Goal: Task Accomplishment & Management: Complete application form

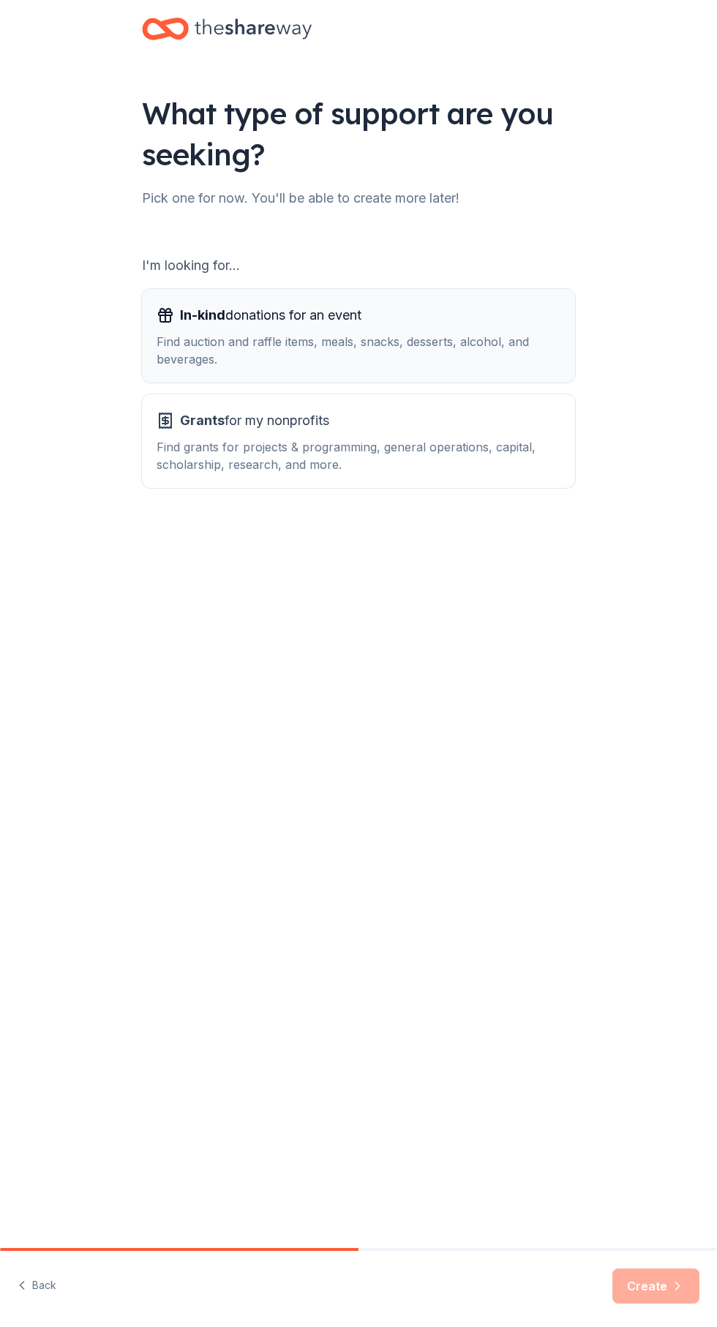
click at [411, 340] on div "Find auction and raffle items, meals, snacks, desserts, alcohol, and beverages." at bounding box center [358, 350] width 404 height 35
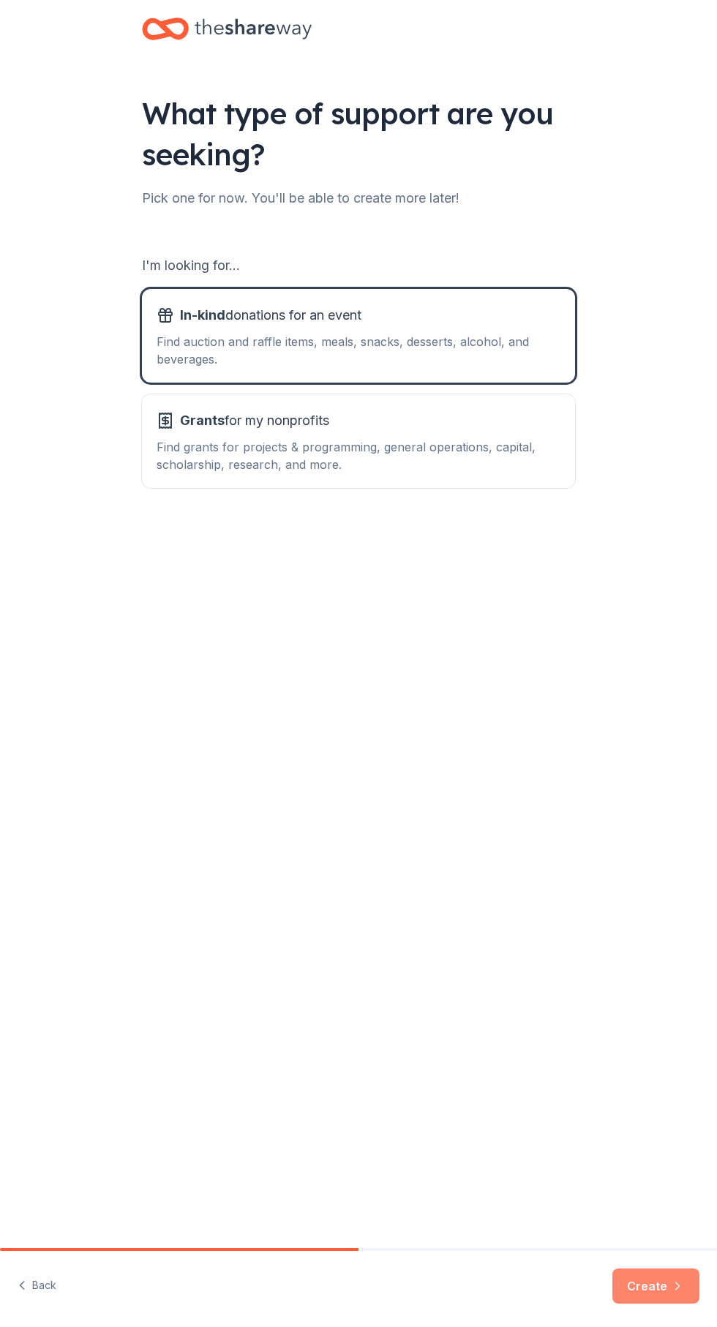
click at [669, 1296] on button "Create" at bounding box center [655, 1285] width 87 height 35
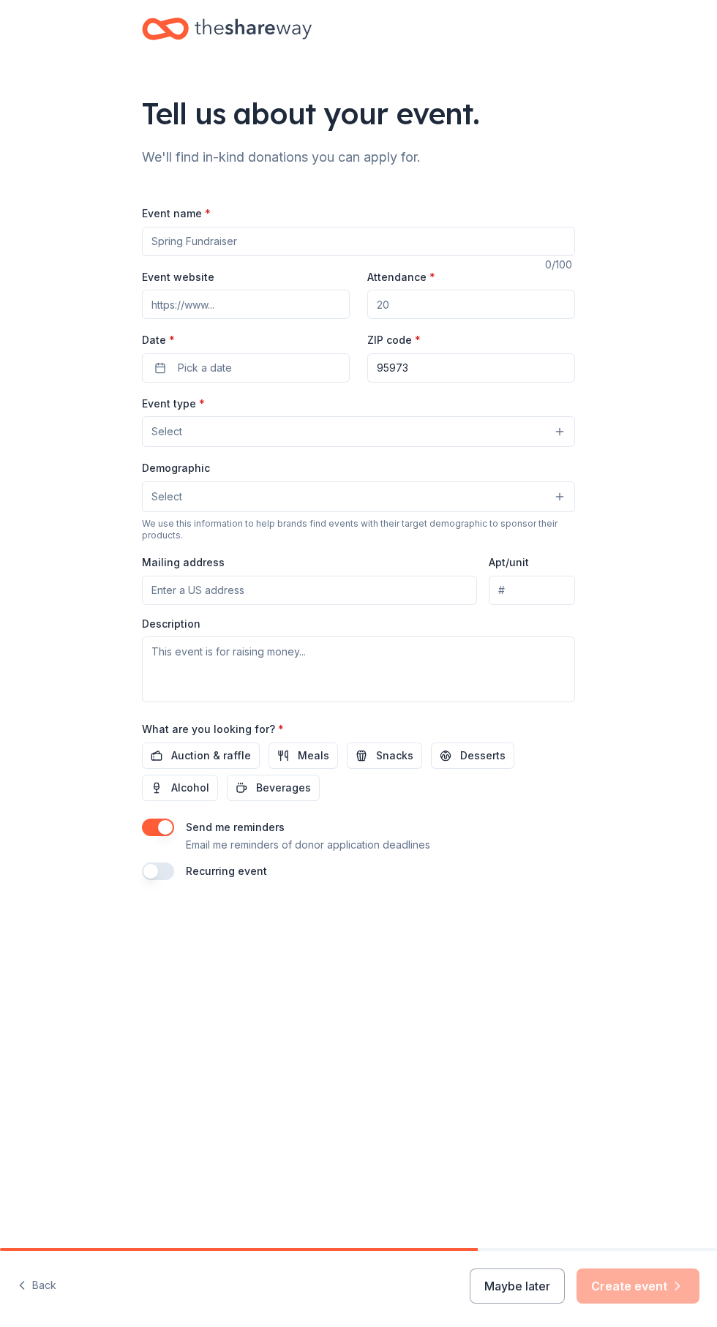
click at [291, 243] on input "Event name *" at bounding box center [358, 241] width 433 height 29
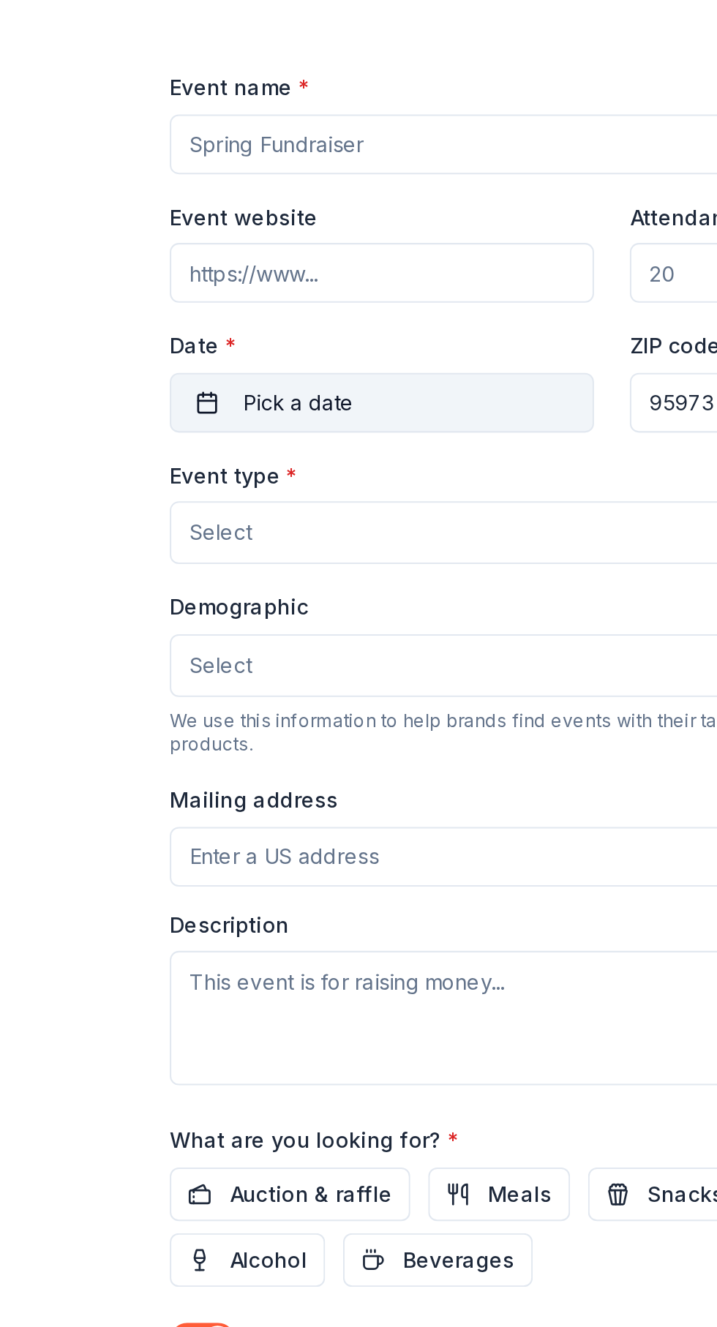
click at [224, 362] on span "Pick a date" at bounding box center [205, 368] width 54 height 18
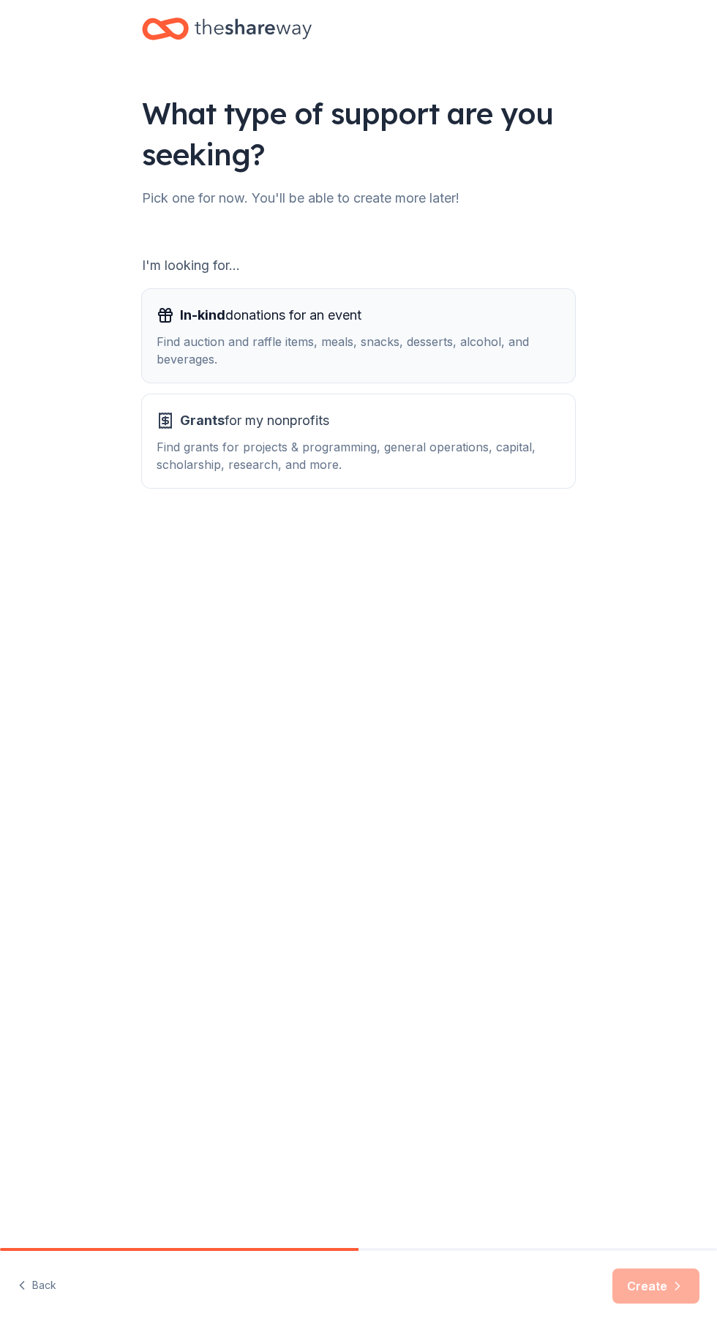
click at [337, 336] on div "Find auction and raffle items, meals, snacks, desserts, alcohol, and beverages." at bounding box center [358, 350] width 404 height 35
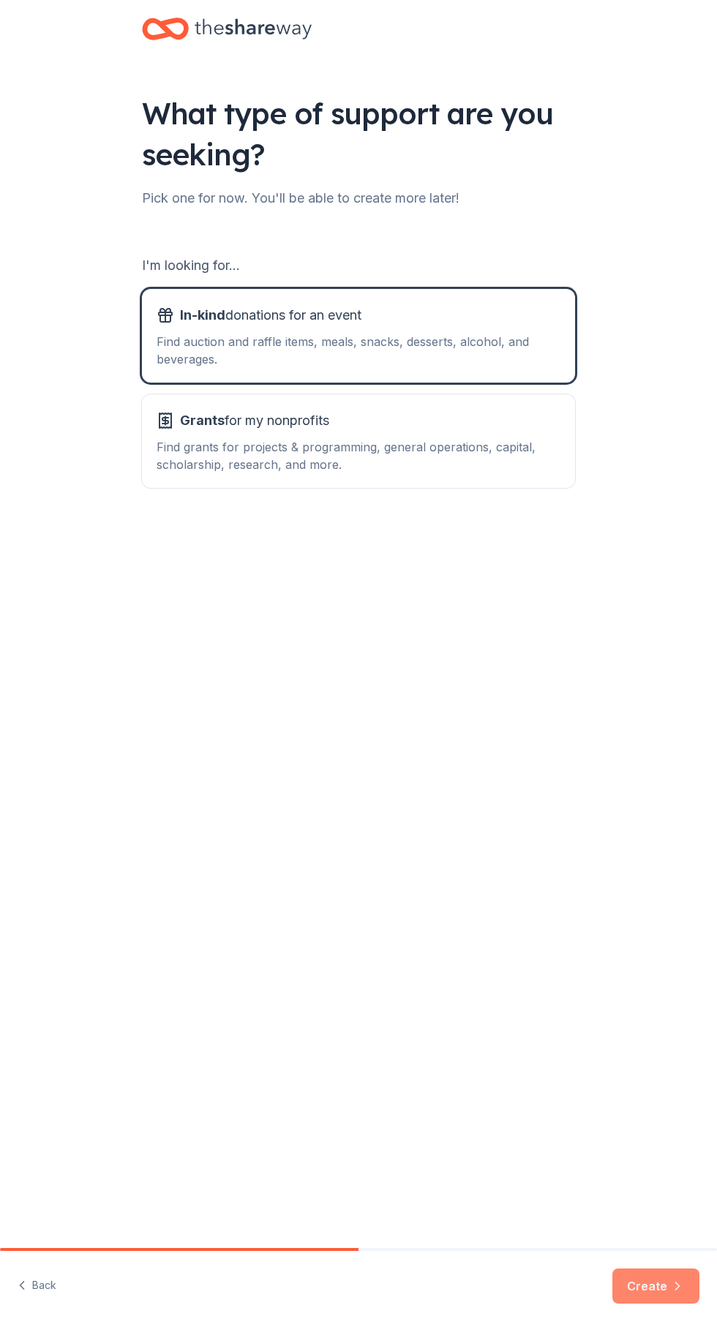
click at [665, 1294] on button "Create" at bounding box center [655, 1285] width 87 height 35
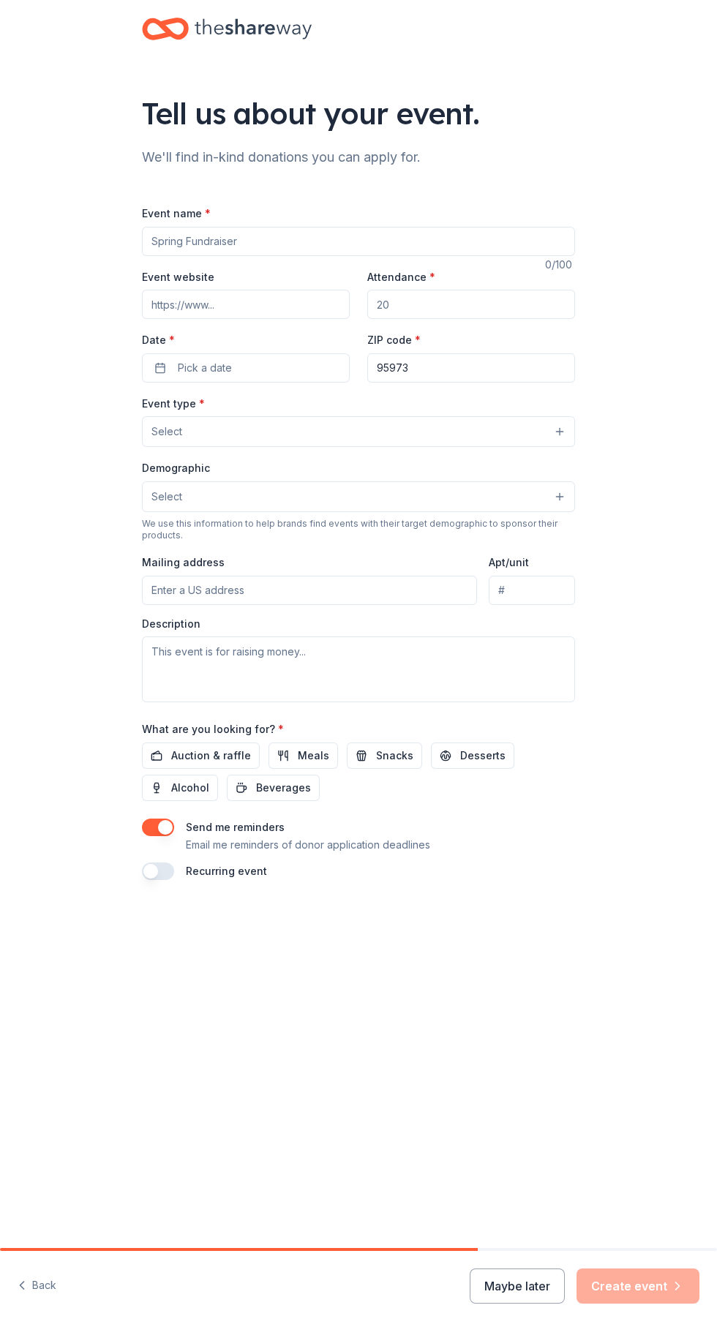
click at [274, 247] on input "Event name *" at bounding box center [358, 241] width 433 height 29
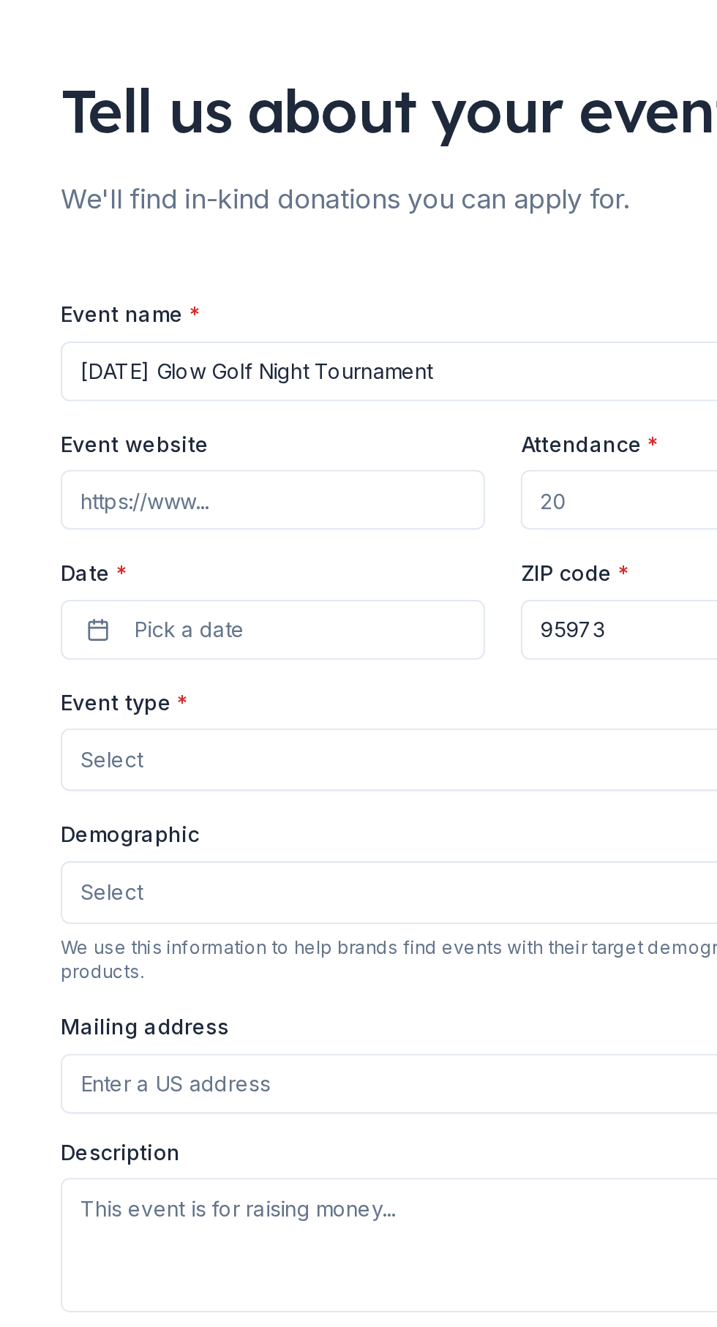
type input "[DATE] Glow Golf Night Tournament"
click at [406, 305] on input "Attendance *" at bounding box center [471, 304] width 208 height 29
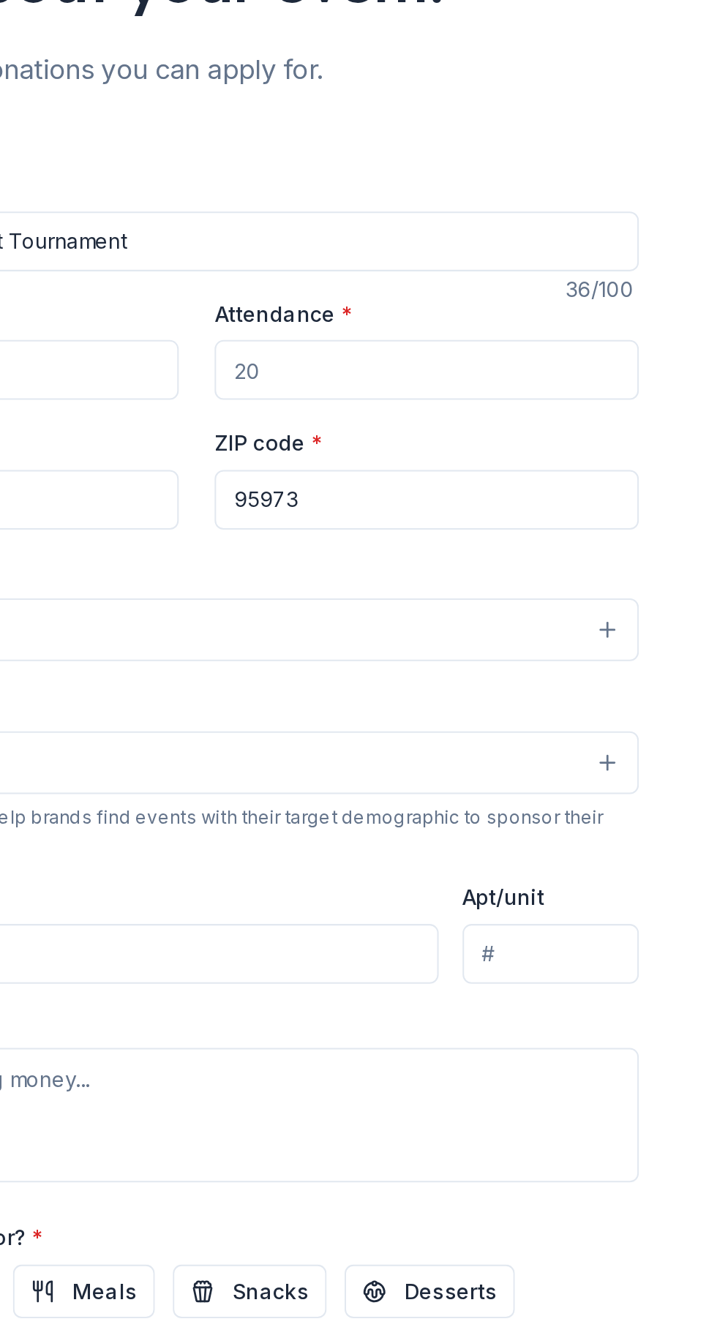
click at [414, 306] on input "Attendance *" at bounding box center [471, 304] width 208 height 29
click at [407, 303] on input "Attendance *" at bounding box center [471, 304] width 208 height 29
type input "4"
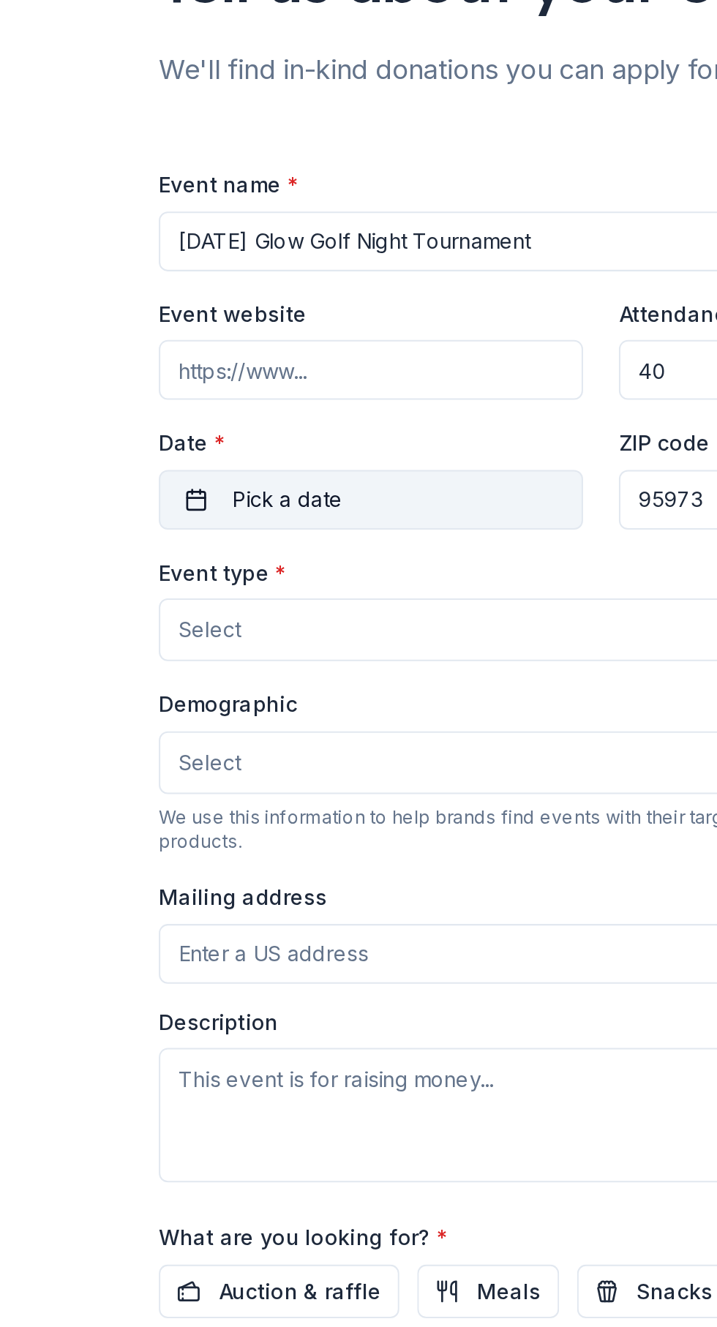
type input "40"
click at [247, 377] on button "Pick a date" at bounding box center [246, 367] width 208 height 29
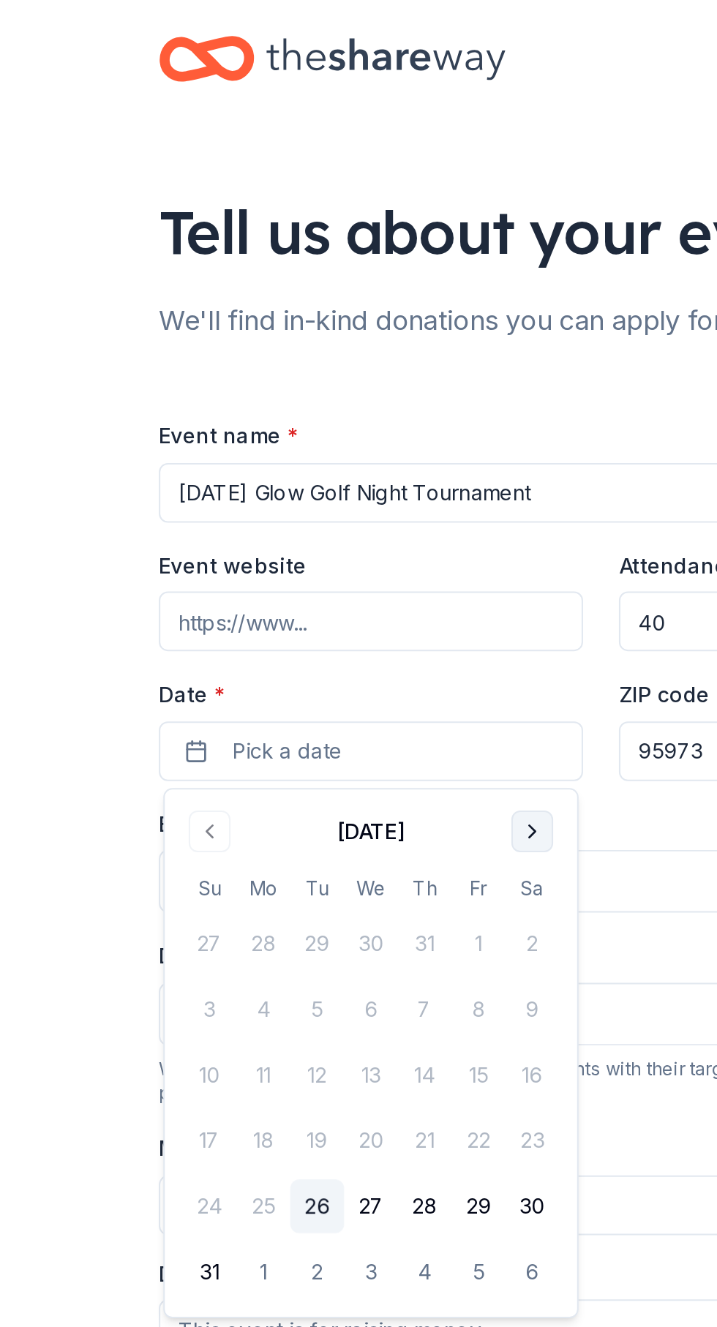
click at [329, 414] on button "Go to next month" at bounding box center [324, 407] width 20 height 20
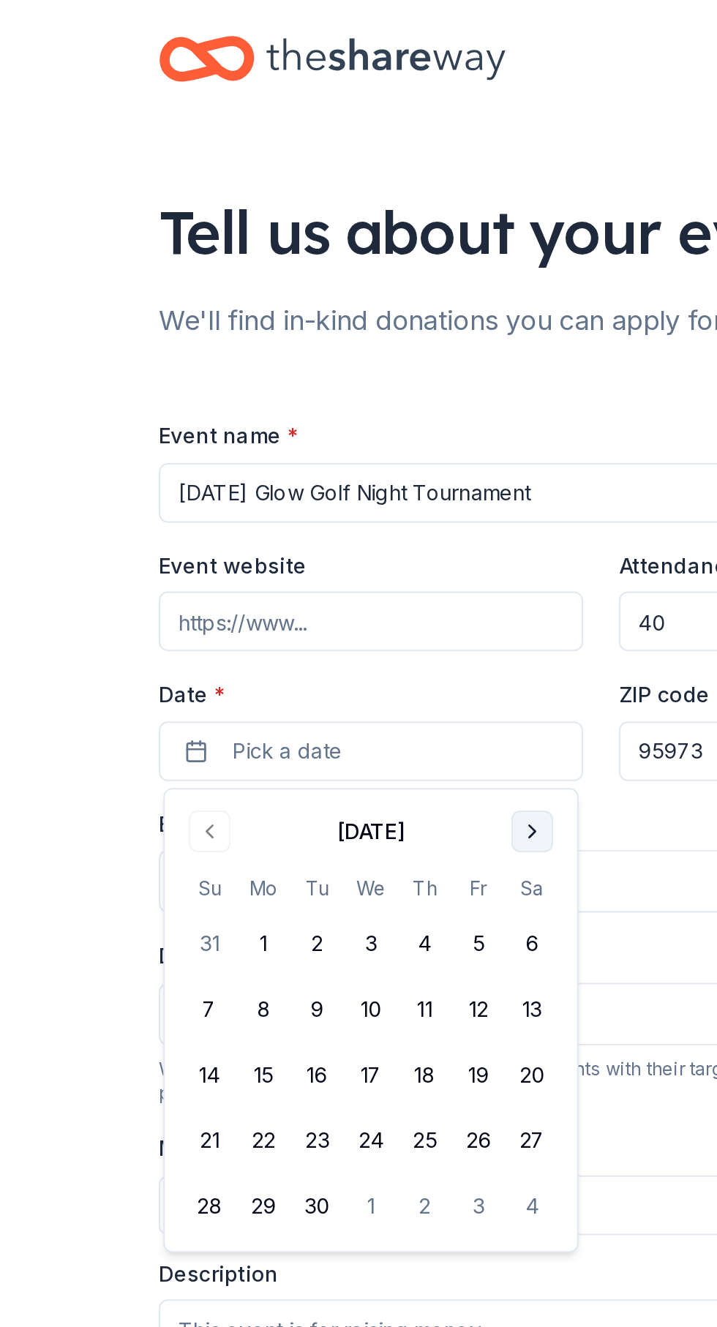
click at [328, 412] on button "Go to next month" at bounding box center [324, 407] width 20 height 20
click at [326, 563] on button "25" at bounding box center [325, 559] width 26 height 26
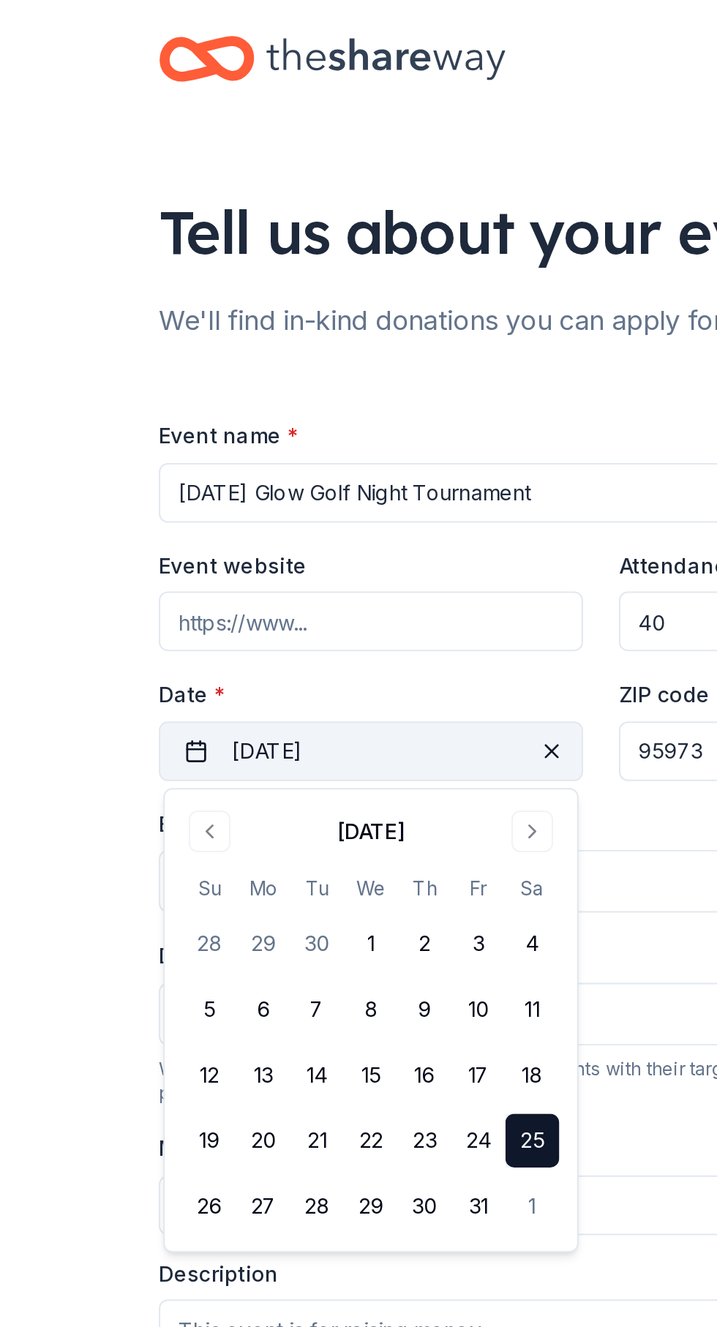
click at [338, 367] on span "button" at bounding box center [334, 368] width 18 height 18
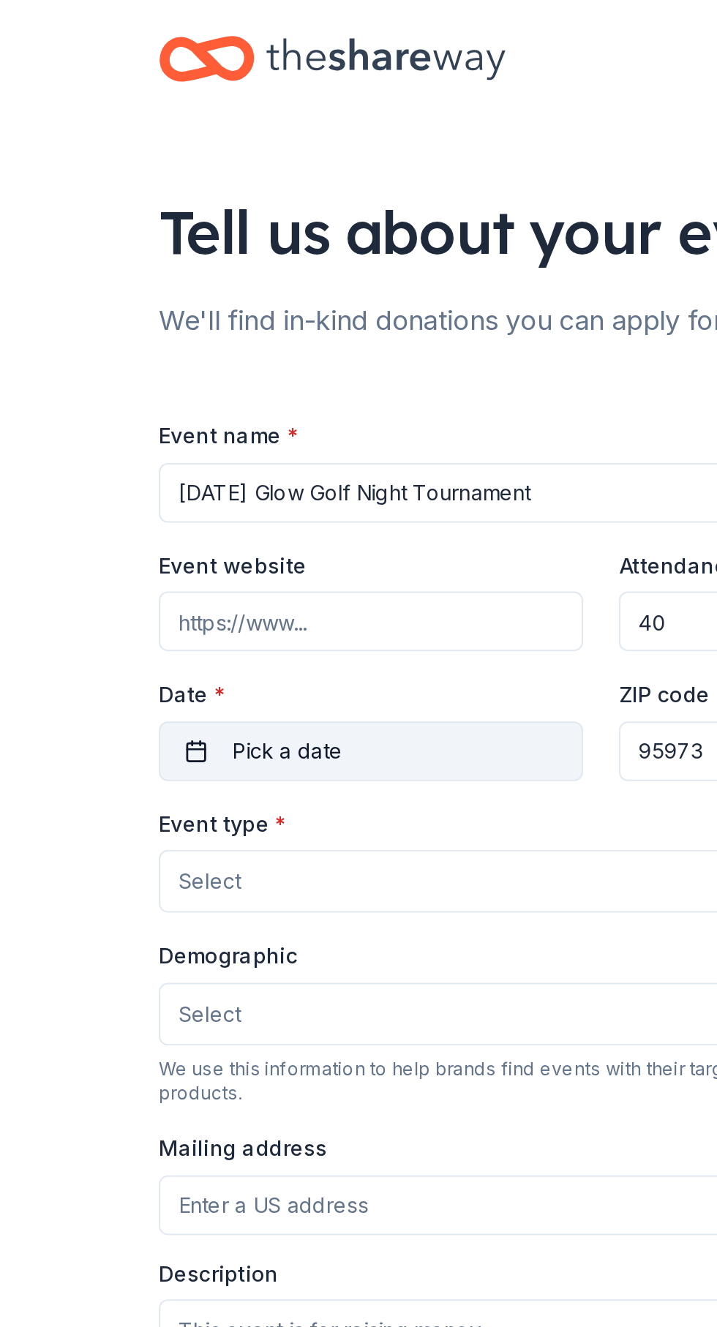
click at [279, 363] on button "Pick a date" at bounding box center [246, 367] width 208 height 29
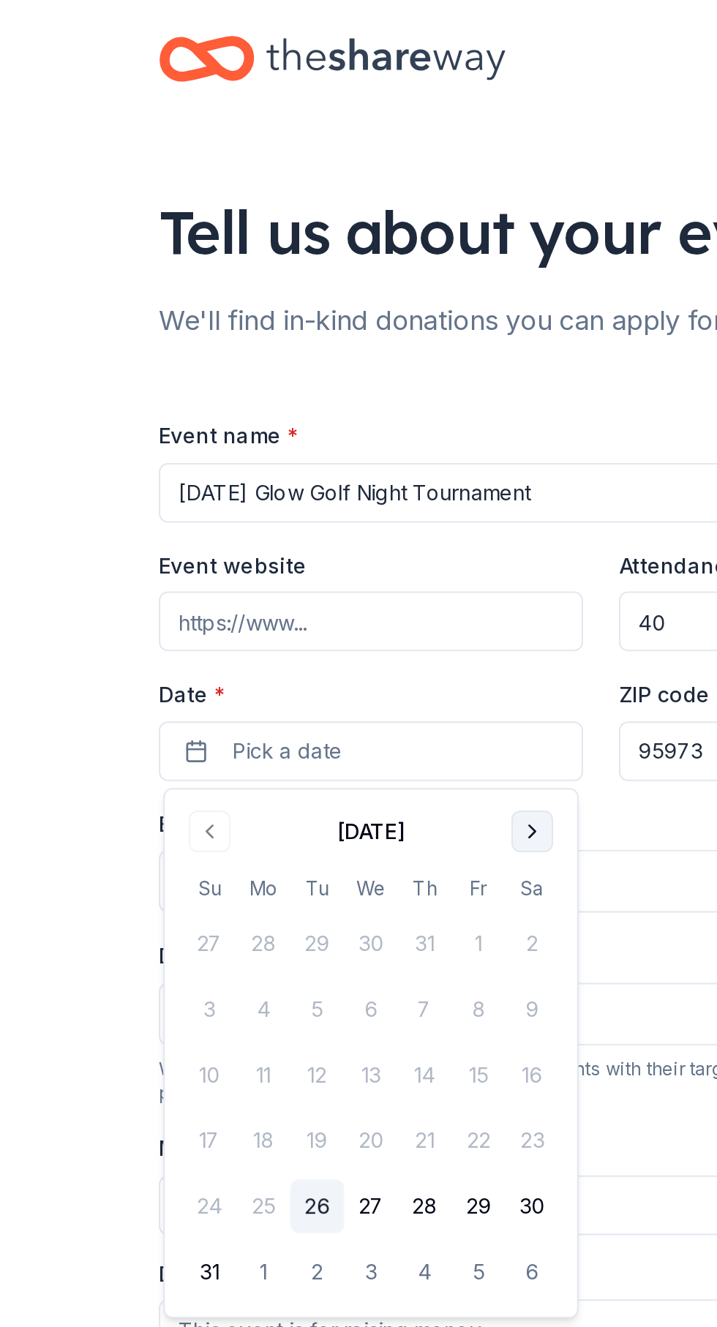
click at [329, 409] on button "Go to next month" at bounding box center [324, 407] width 20 height 20
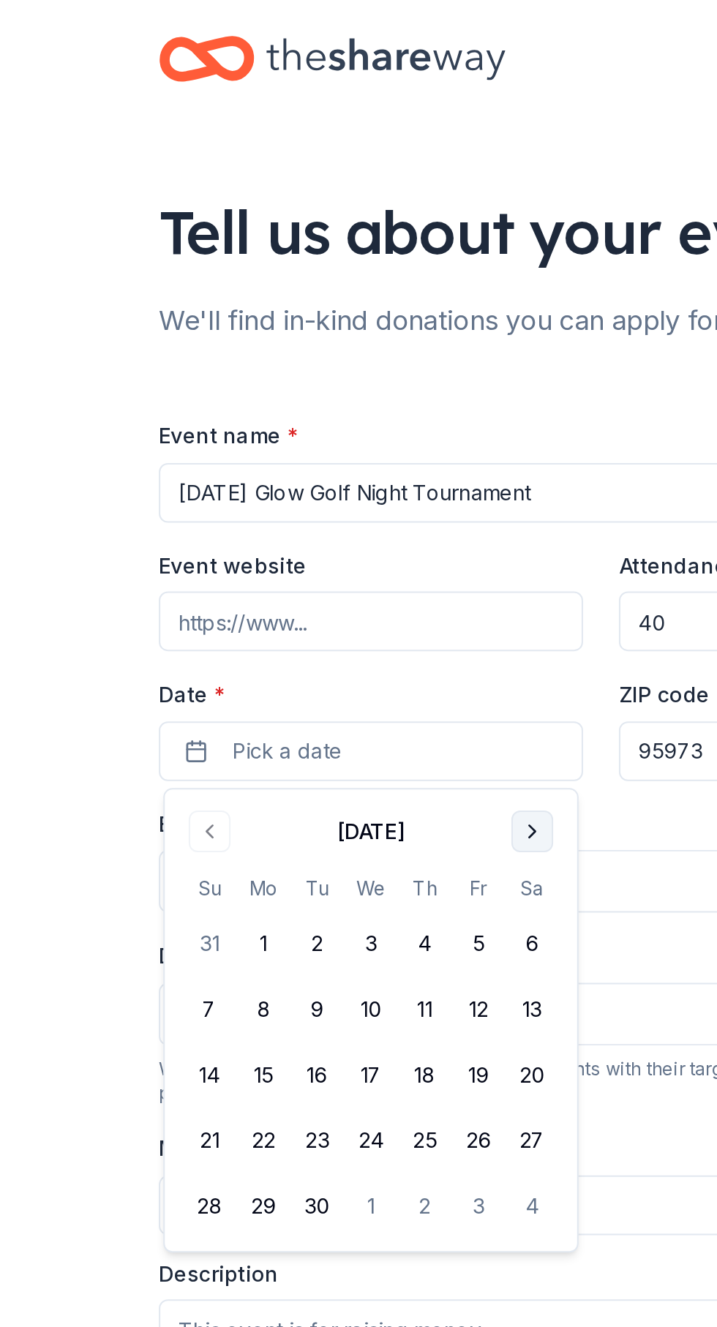
click at [333, 404] on button "Go to next month" at bounding box center [324, 407] width 20 height 20
click at [329, 562] on button "25" at bounding box center [325, 559] width 26 height 26
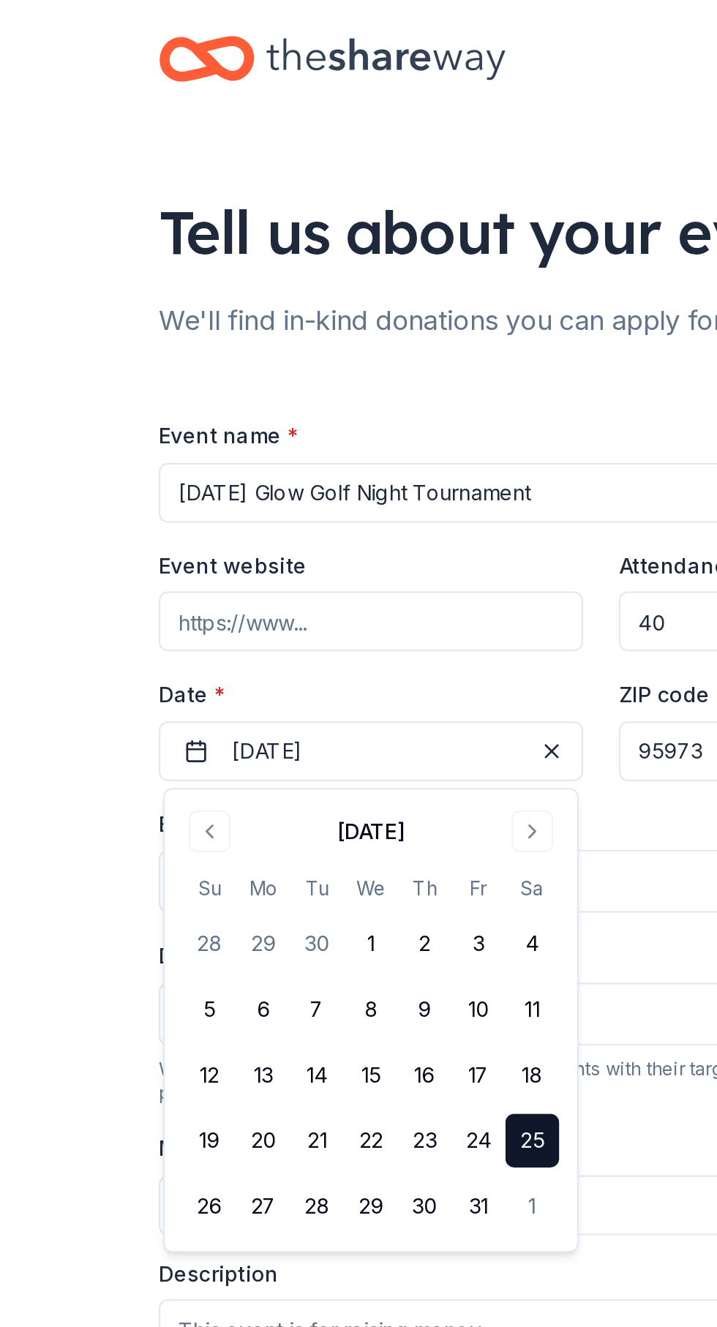
click at [336, 560] on button "25" at bounding box center [325, 559] width 26 height 26
click at [333, 560] on button "25" at bounding box center [325, 559] width 26 height 26
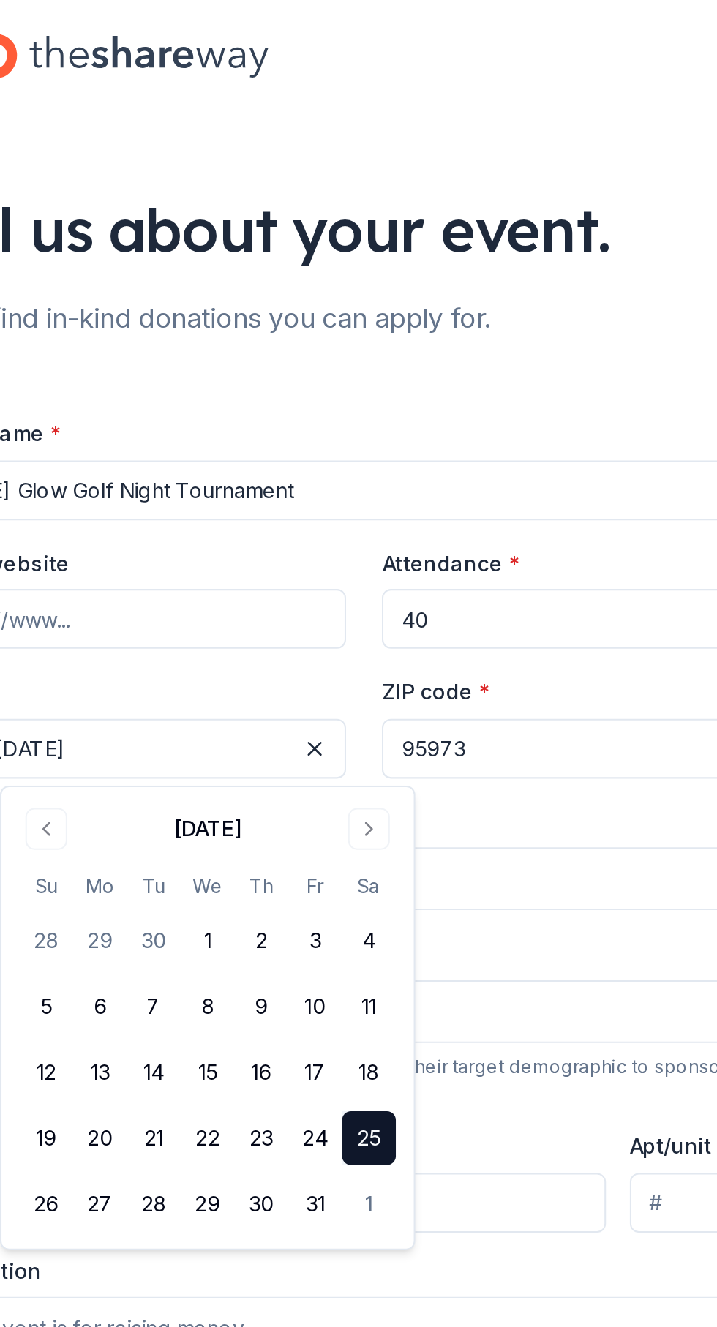
click at [467, 369] on input "95973" at bounding box center [471, 367] width 208 height 29
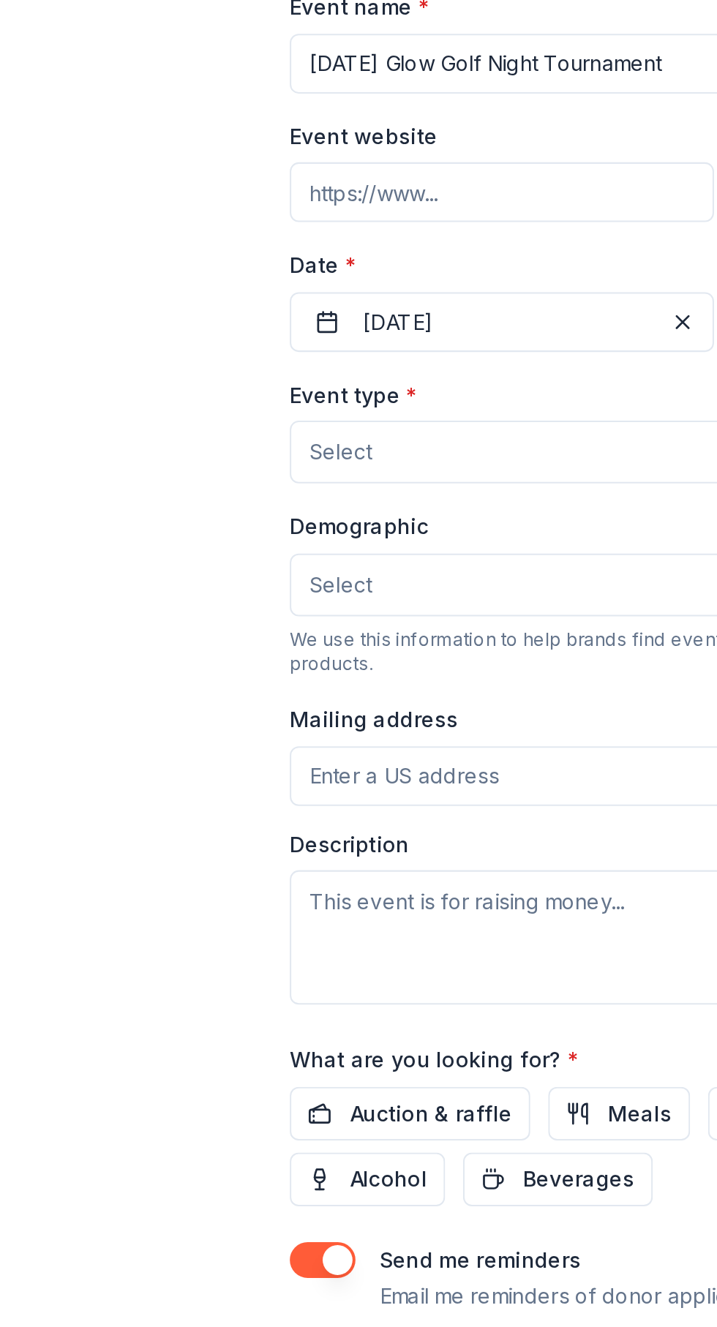
type input "95928"
click at [244, 434] on button "Select" at bounding box center [358, 431] width 433 height 31
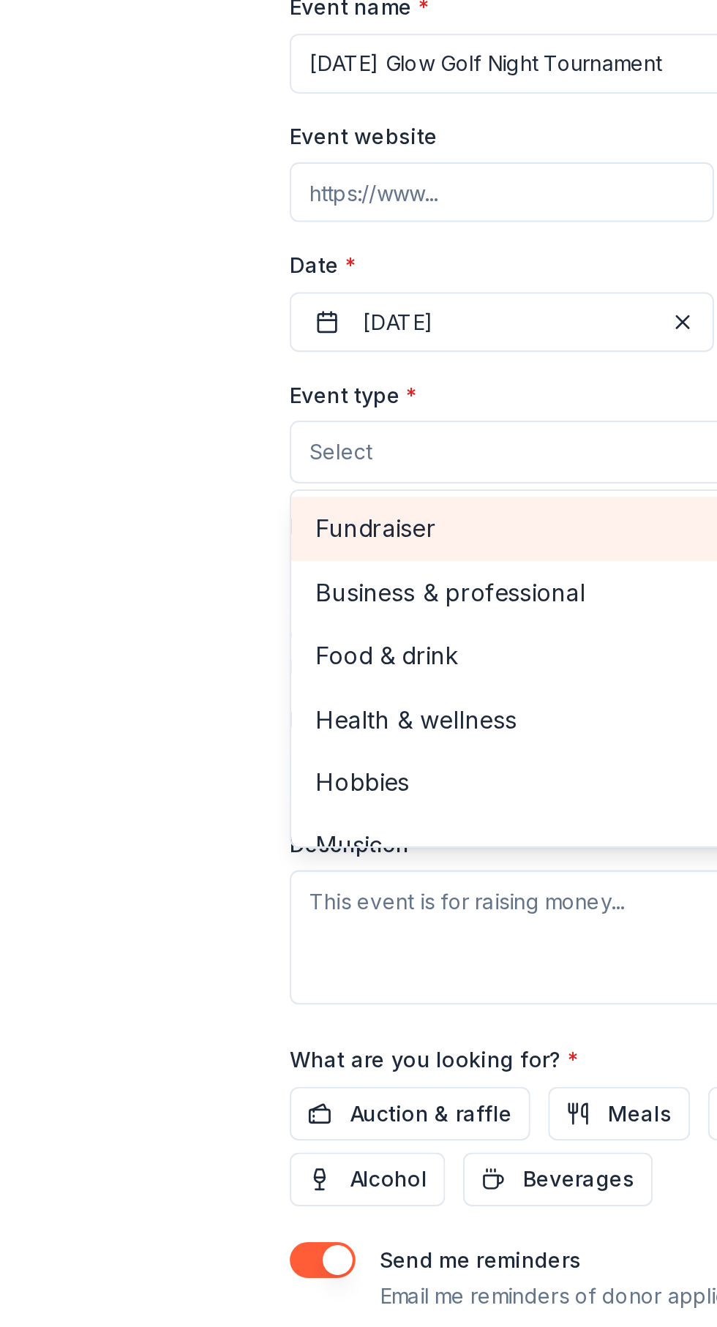
click at [208, 472] on span "Fundraiser" at bounding box center [358, 468] width 408 height 19
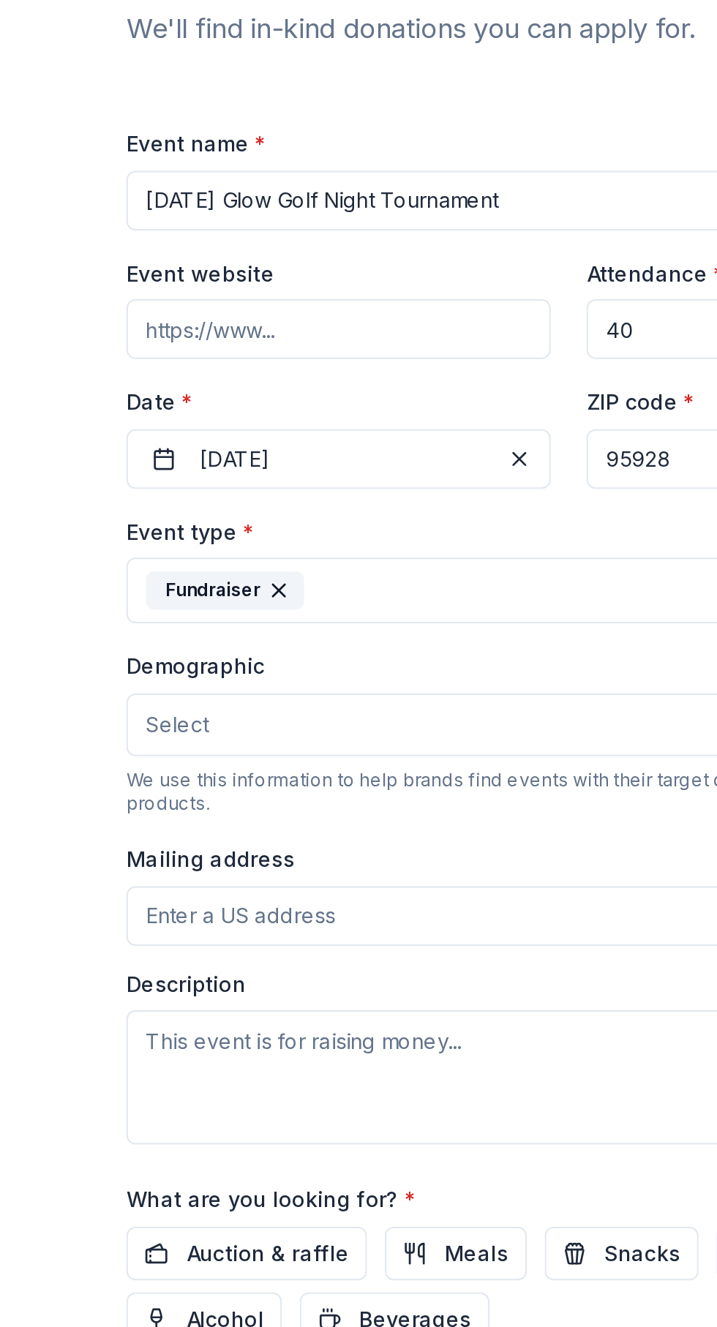
click at [320, 502] on button "Select" at bounding box center [358, 498] width 433 height 31
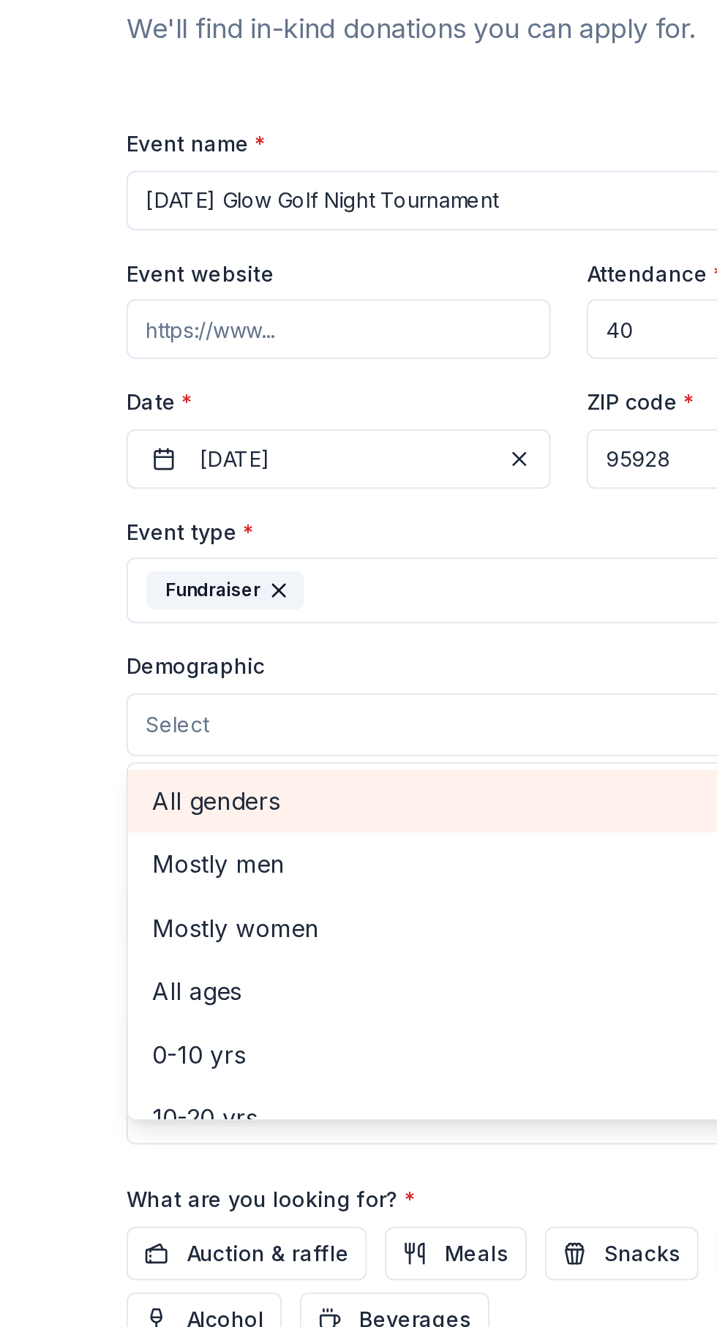
click at [189, 526] on div "All genders" at bounding box center [358, 535] width 431 height 31
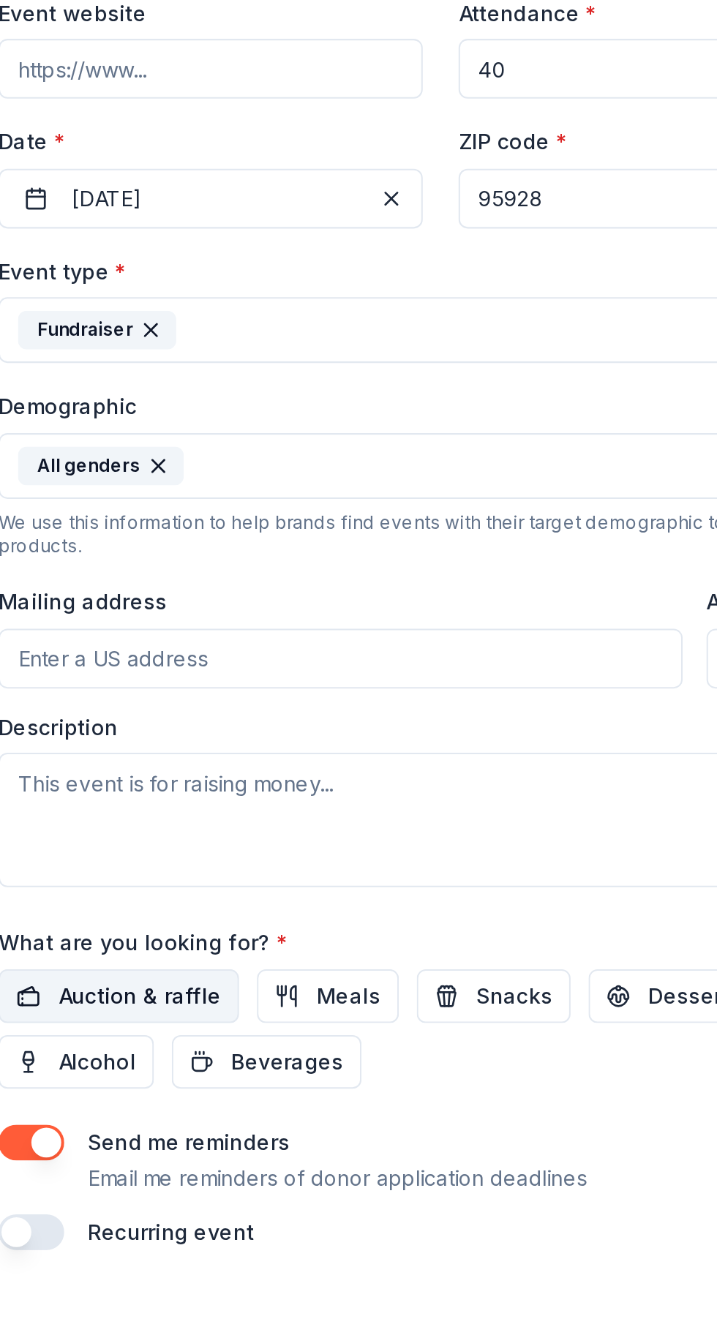
click at [205, 756] on span "Auction & raffle" at bounding box center [211, 759] width 80 height 18
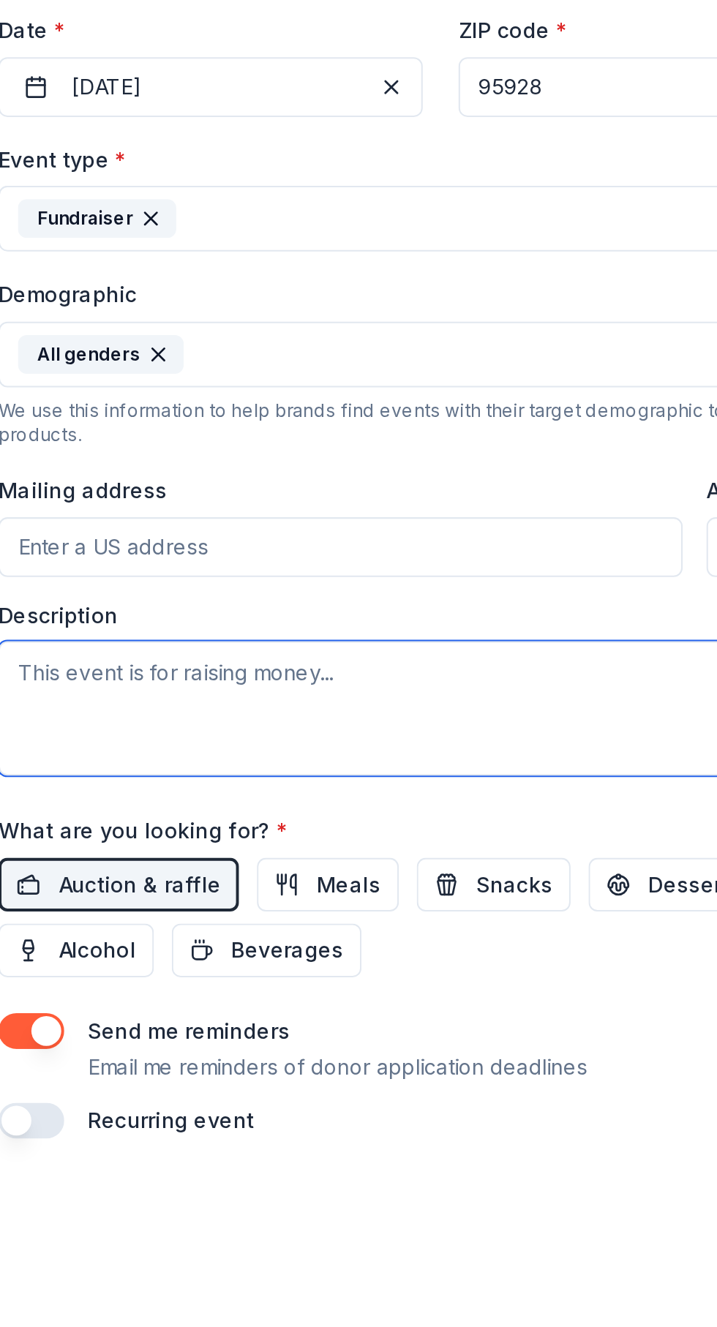
click at [180, 662] on textarea at bounding box center [358, 672] width 433 height 66
click at [237, 655] on textarea "To support a Wikd Oaks Rugby" at bounding box center [358, 672] width 433 height 66
click at [339, 663] on textarea "To support a Wild Oaks Rugby" at bounding box center [358, 672] width 433 height 66
click at [211, 659] on textarea "To support a Wild Oaks Rugby" at bounding box center [358, 672] width 433 height 66
click at [373, 658] on textarea "To support Chico Wild Oaks Rugby" at bounding box center [358, 672] width 433 height 66
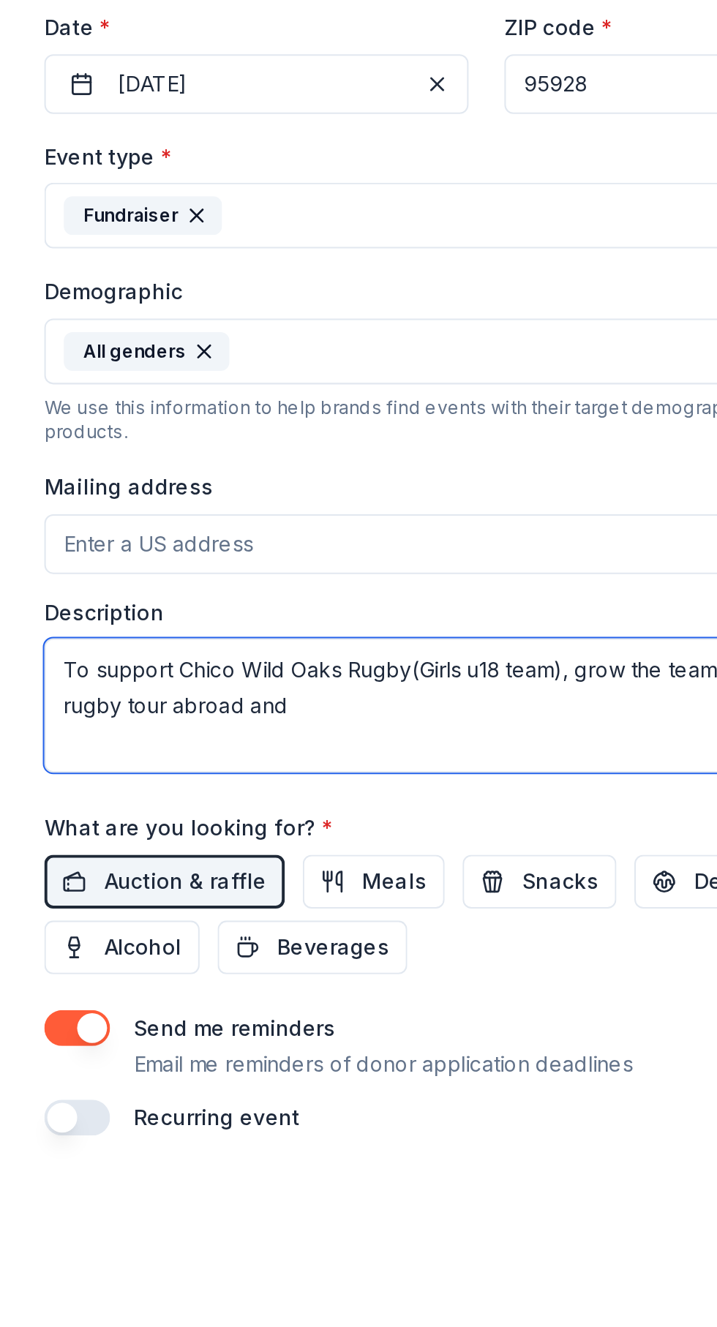
type textarea "To support Chico Wild Oaks Rugby(Girls u18 team), grow the team, support their …"
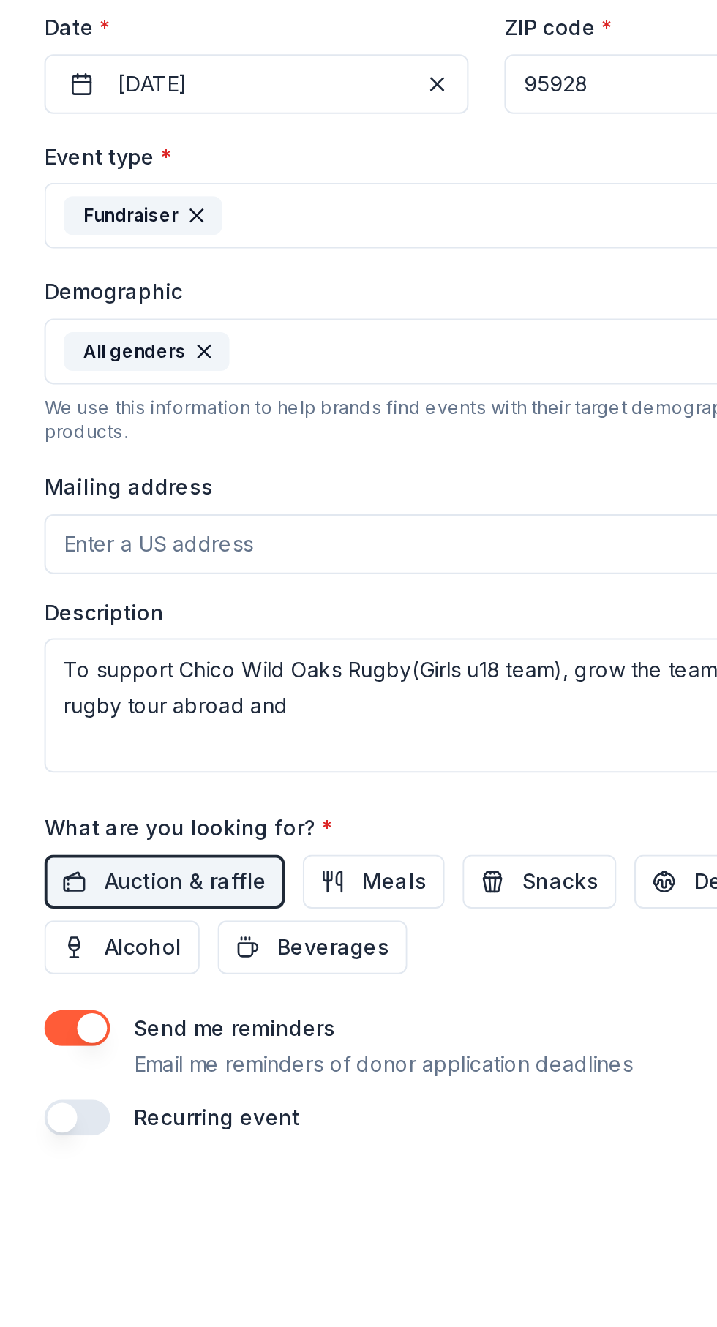
click at [263, 590] on input "Mailing address" at bounding box center [309, 592] width 335 height 29
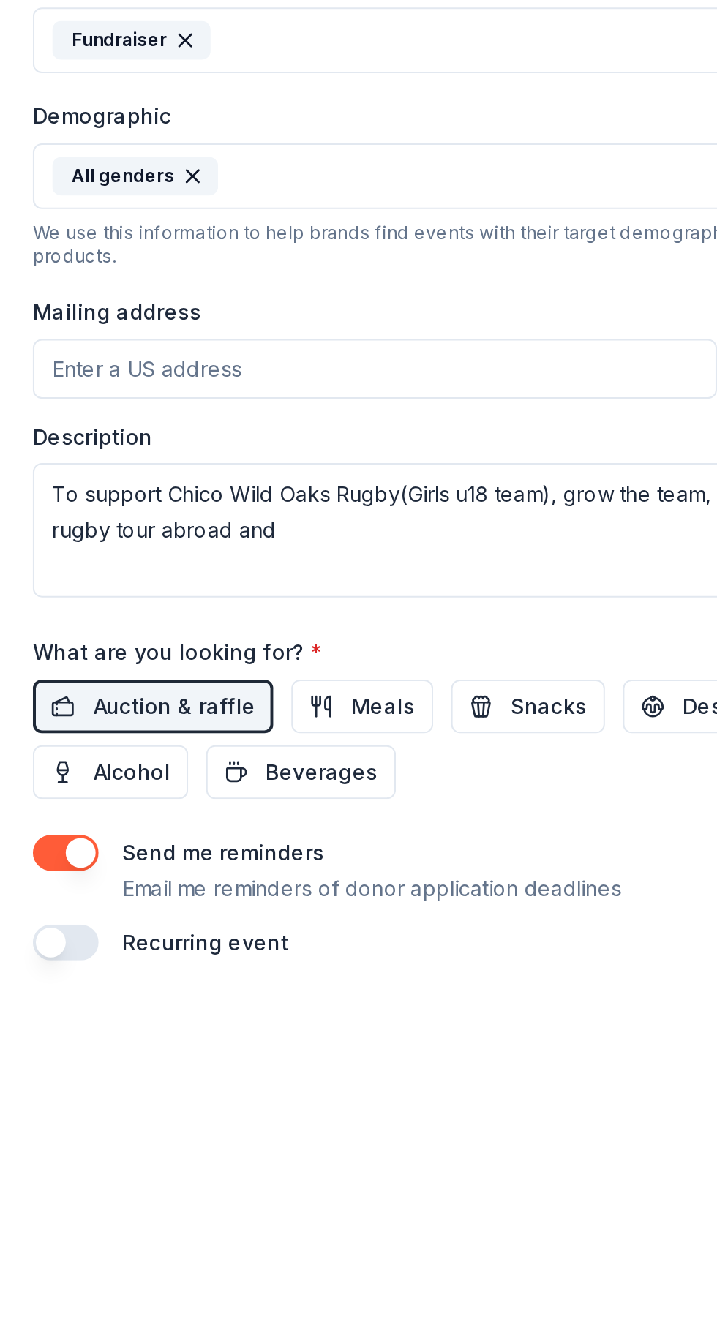
type input "[STREET_ADDRESS][PERSON_NAME]"
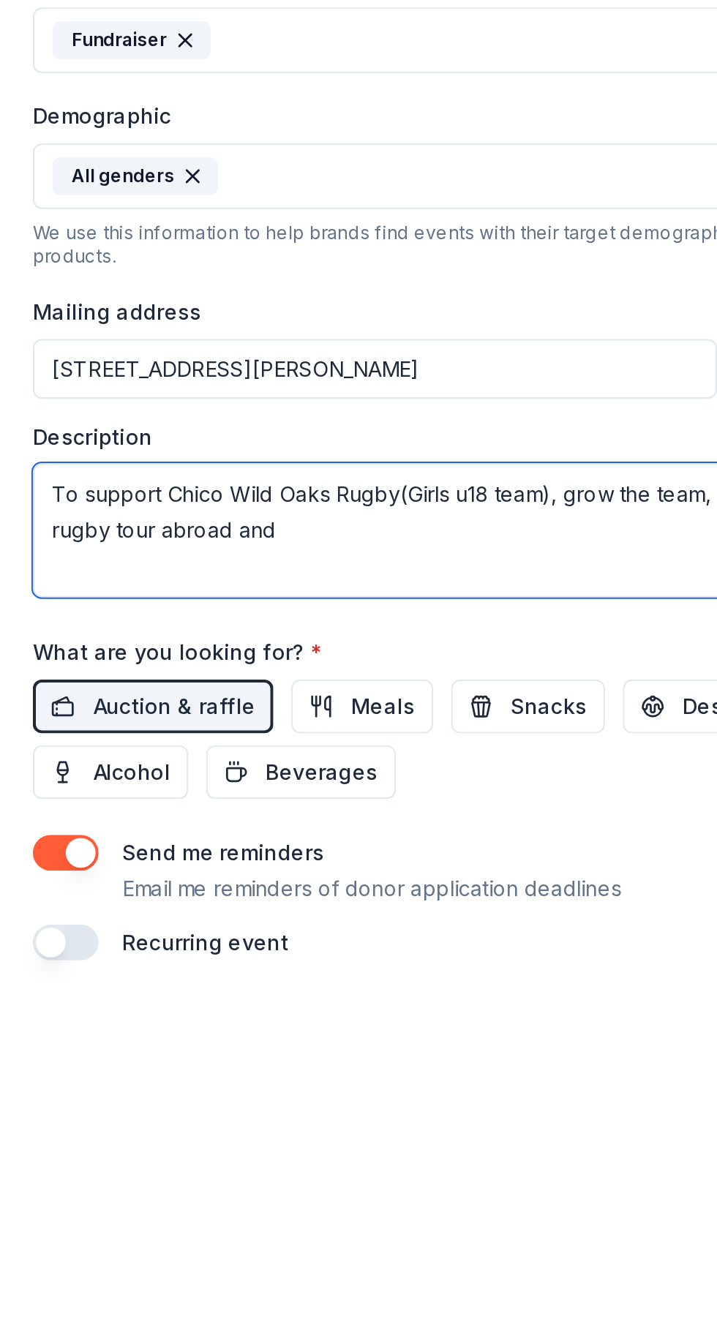
click at [314, 676] on textarea "To support Chico Wild Oaks Rugby(Girls u18 team), grow the team, support their …" at bounding box center [358, 672] width 433 height 66
click at [351, 702] on textarea "To support Chico Wild Oaks Rugby(Girls u18 team), grow the team, support their …" at bounding box center [358, 672] width 433 height 66
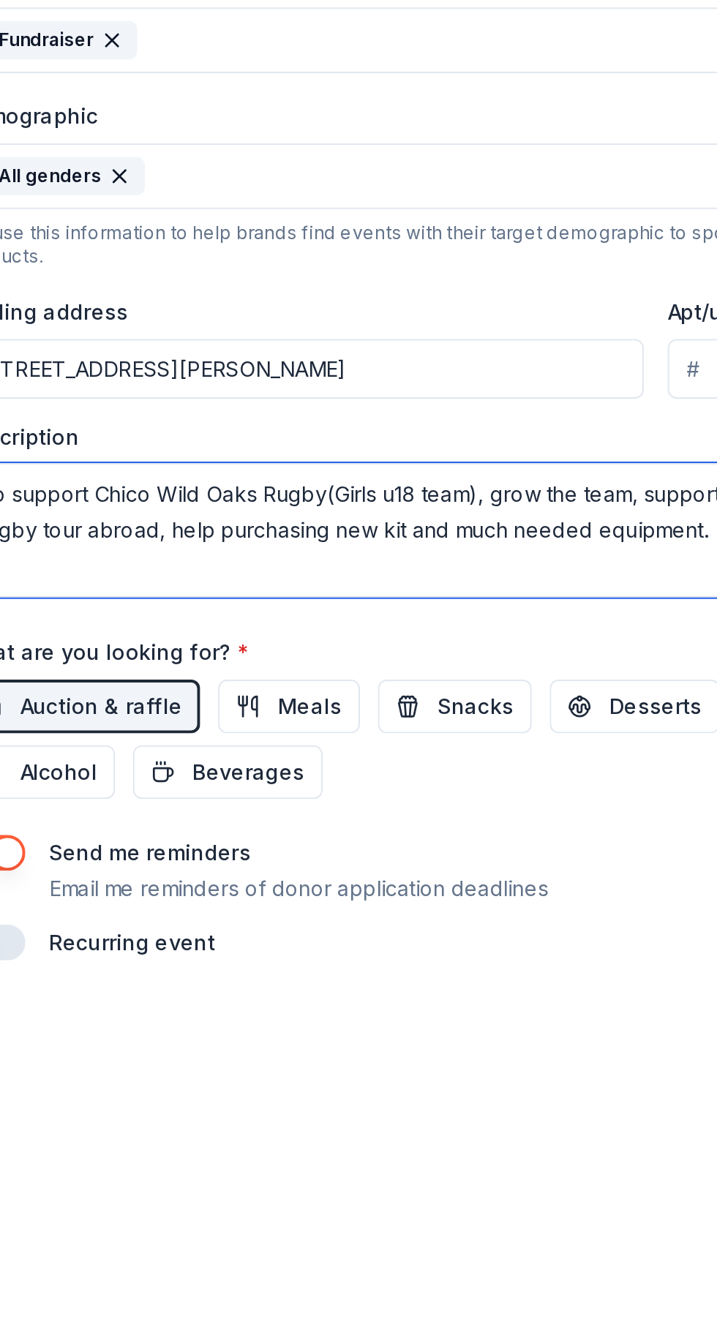
click at [262, 678] on textarea "To support Chico Wild Oaks Rugby(Girls u18 team), grow the team, support their …" at bounding box center [358, 672] width 433 height 66
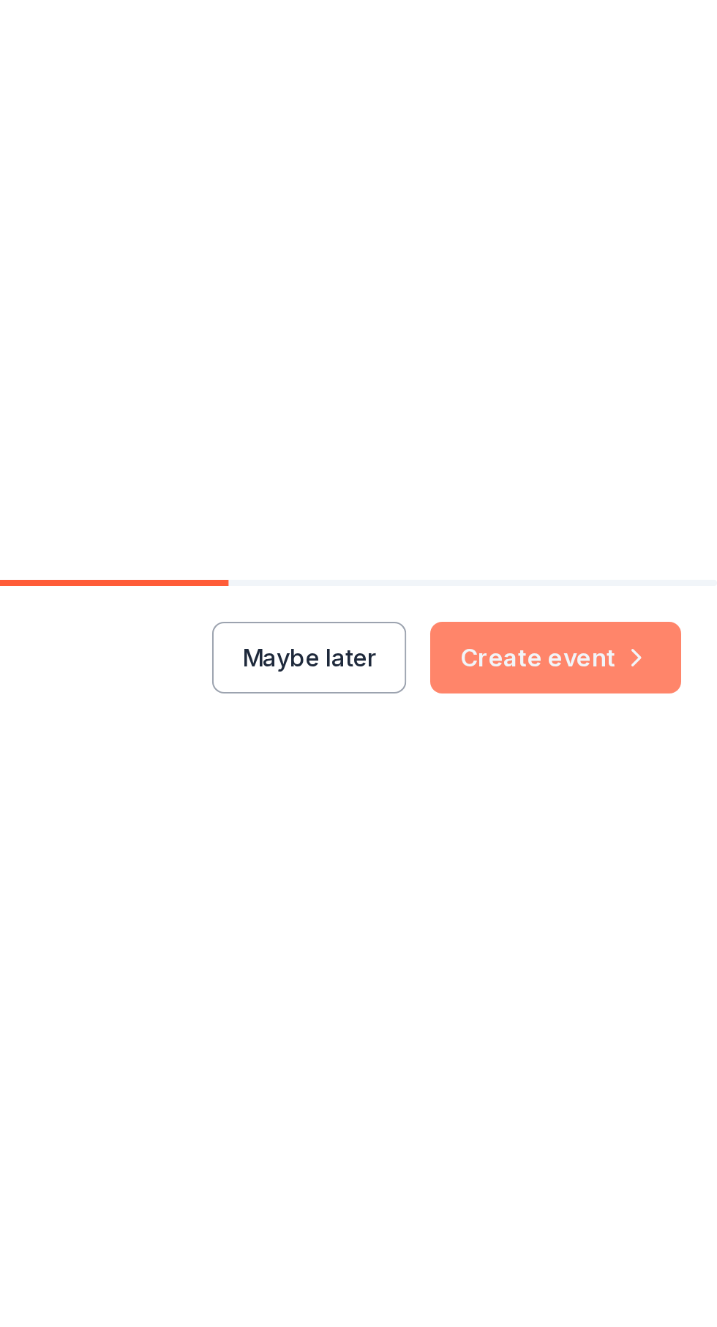
type textarea "To support Chico Wild Oaks Rugby(Girls u18 team), grow the team, support their …"
click at [642, 1282] on button "Create event" at bounding box center [637, 1285] width 123 height 35
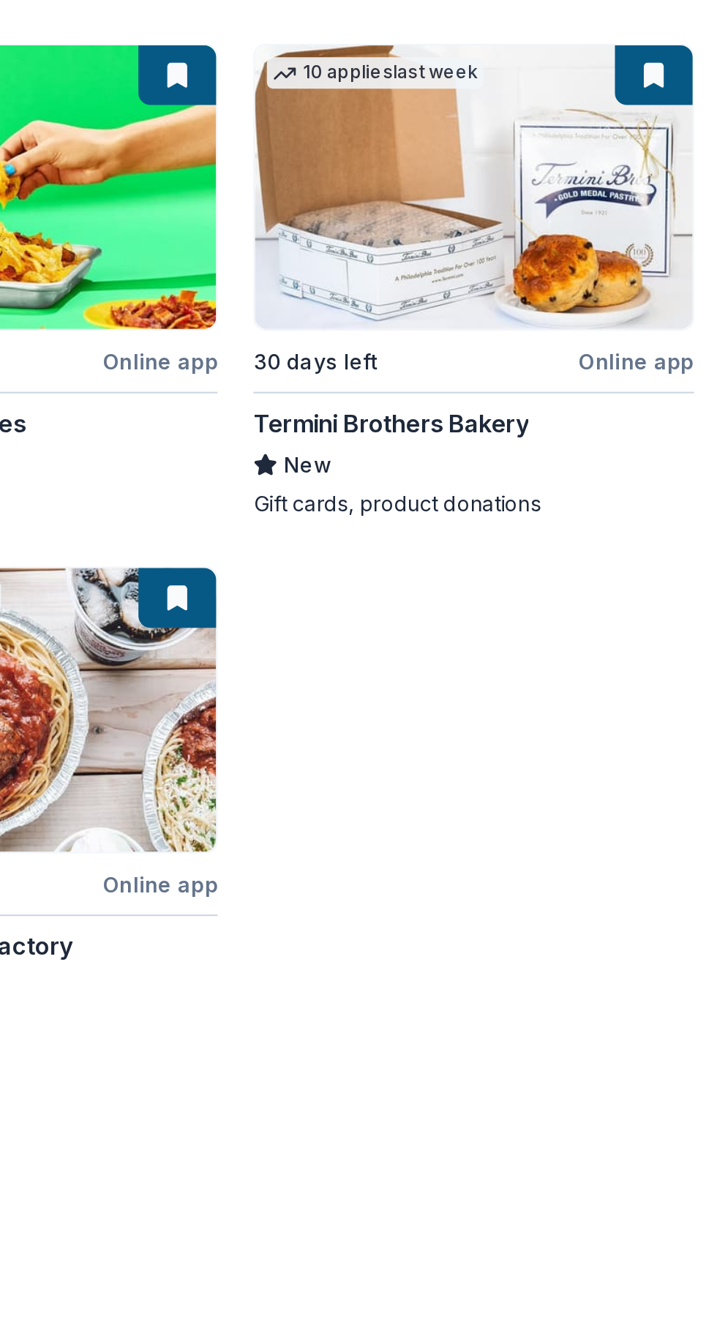
click at [573, 462] on div "Local 32 days left Online app Coronado Brewing New Beer, gift card(s) 30 days l…" at bounding box center [359, 518] width 682 height 489
click at [602, 401] on div "Local 32 days left Online app Coronado Brewing New Beer, gift card(s) 30 days l…" at bounding box center [359, 518] width 682 height 489
click at [640, 369] on div "Local 32 days left Online app Coronado Brewing New Beer, gift card(s) 30 days l…" at bounding box center [359, 518] width 682 height 489
click at [668, 422] on div "Local 32 days left Online app Coronado Brewing New Beer, gift card(s) 30 days l…" at bounding box center [359, 518] width 682 height 489
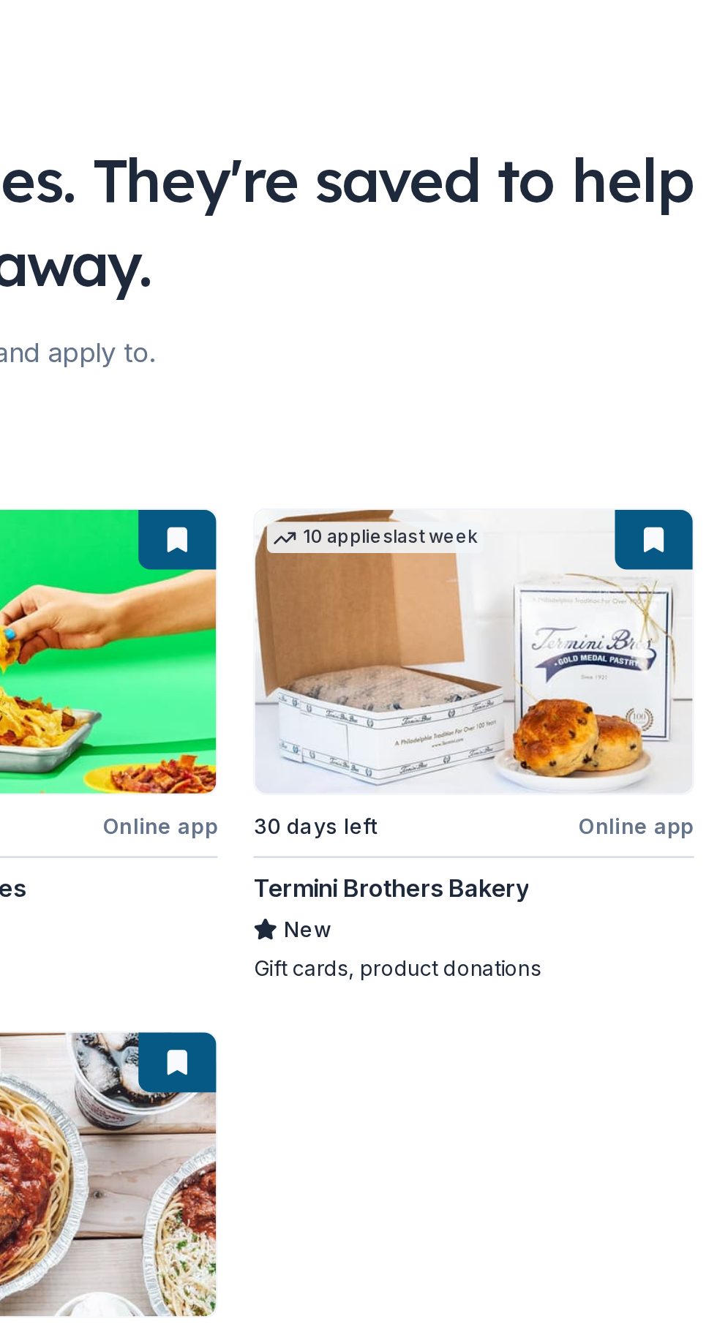
click at [573, 357] on div "Local 32 days left Online app Coronado Brewing New Beer, gift card(s) 30 days l…" at bounding box center [359, 518] width 682 height 489
click at [547, 456] on div "Local 32 days left Online app Coronado Brewing New Beer, gift card(s) 30 days l…" at bounding box center [359, 518] width 682 height 489
click at [548, 469] on div "Local 32 days left Online app Coronado Brewing New Beer, gift card(s) 30 days l…" at bounding box center [359, 518] width 682 height 489
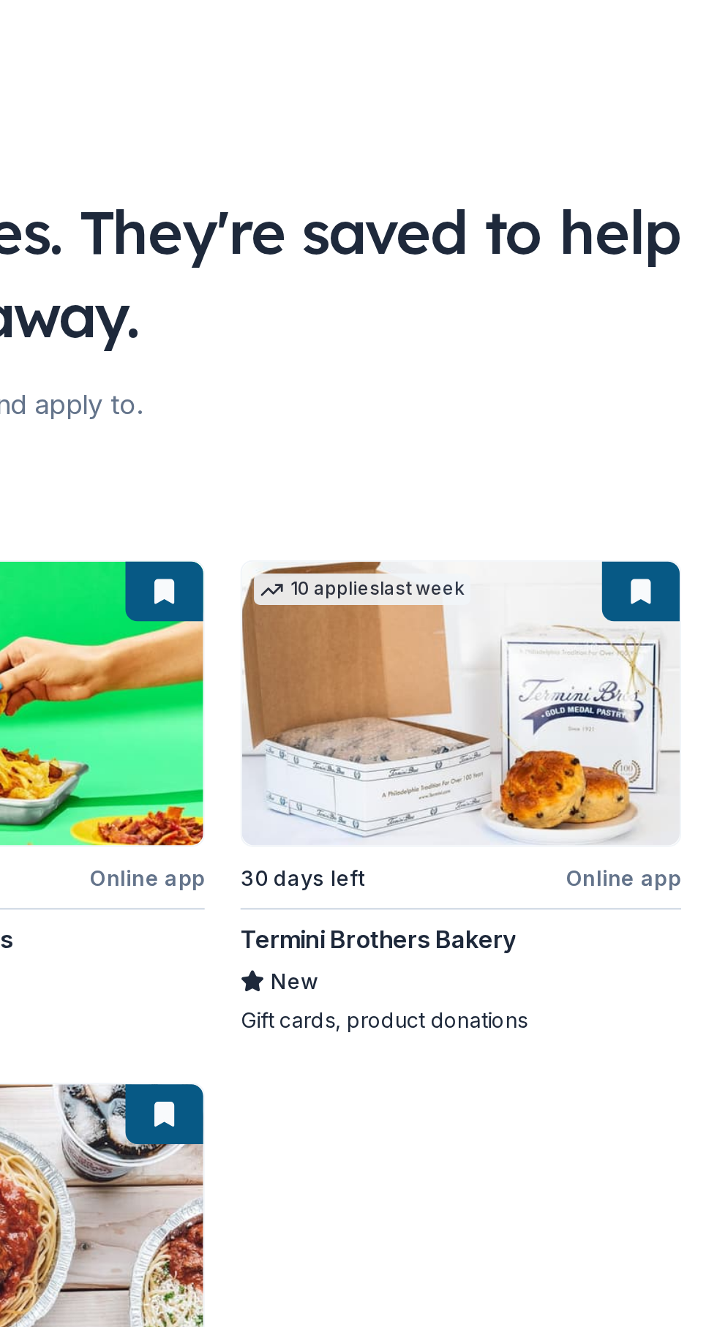
click at [688, 286] on div "Local 32 days left Online app Coronado Brewing New Beer, gift card(s) 30 days l…" at bounding box center [359, 518] width 682 height 489
click at [685, 301] on div "Local 32 days left Online app Coronado Brewing New Beer, gift card(s) 30 days l…" at bounding box center [359, 518] width 682 height 489
click at [682, 303] on div "Local 32 days left Online app Coronado Brewing New Beer, gift card(s) 30 days l…" at bounding box center [359, 518] width 682 height 489
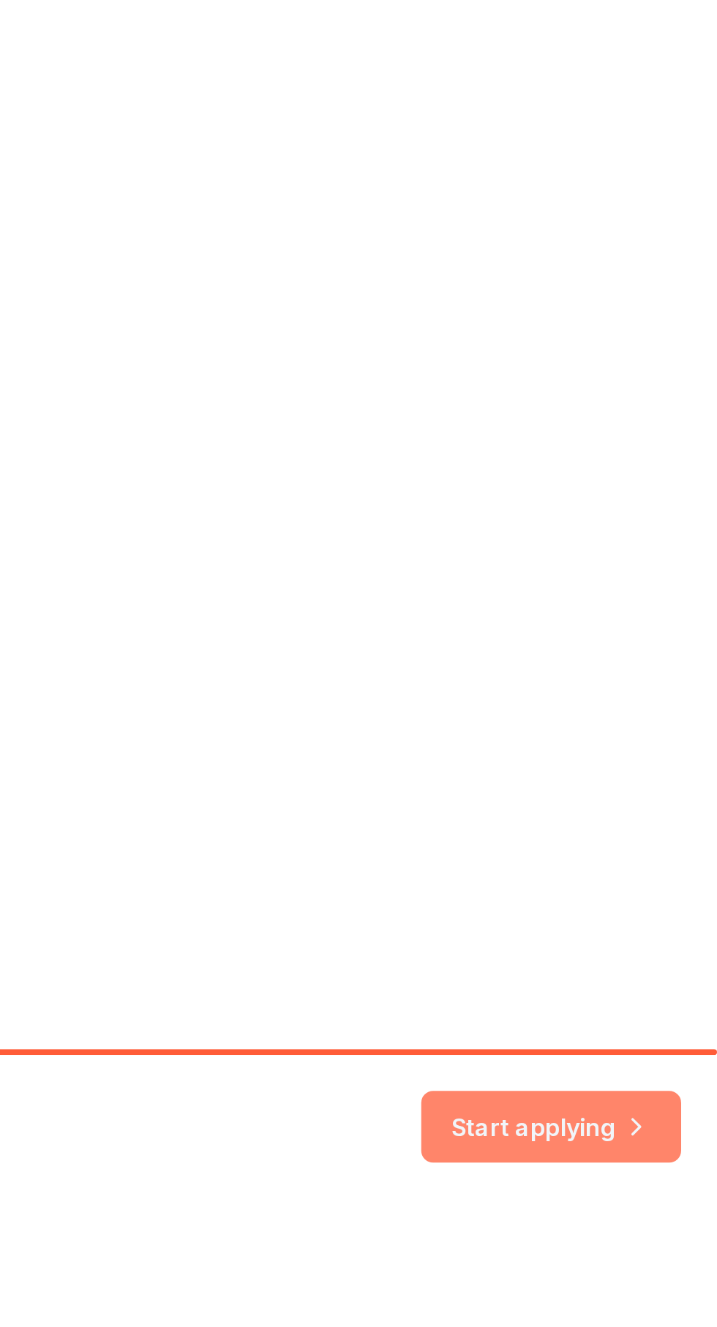
click at [649, 1285] on button "Start applying" at bounding box center [635, 1276] width 127 height 35
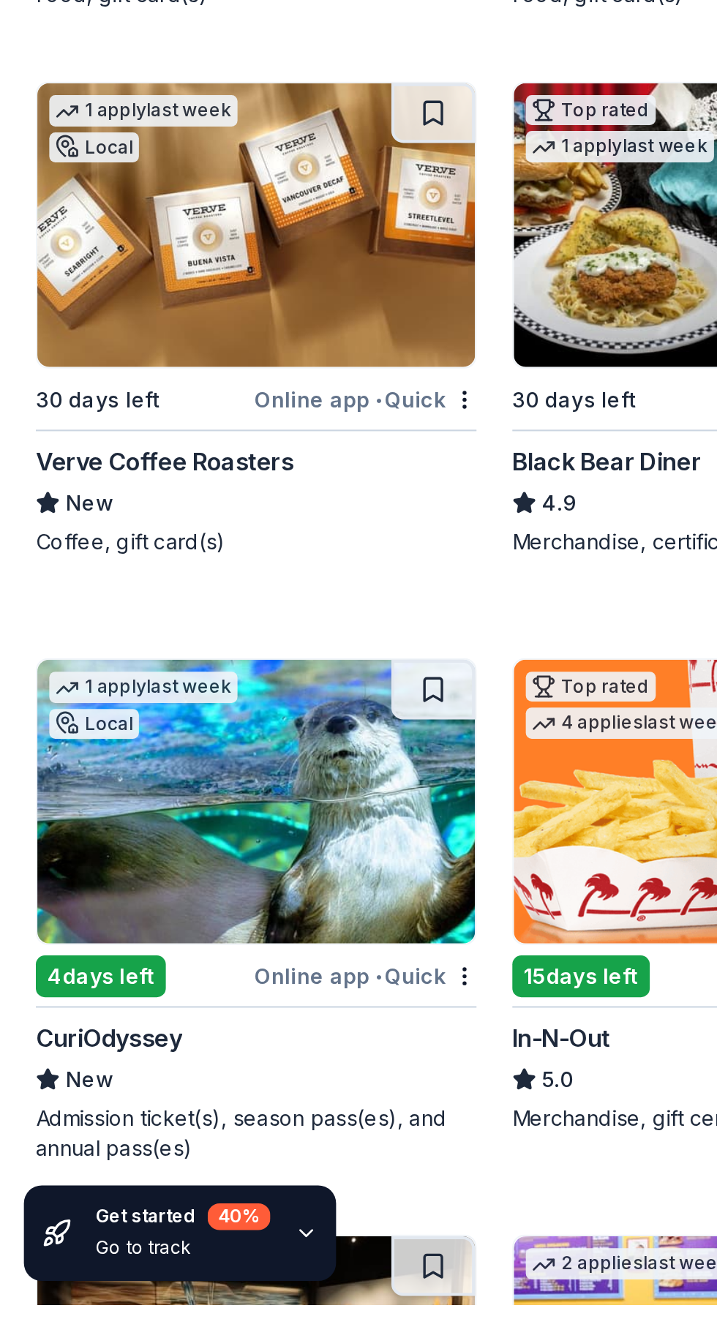
scroll to position [123, 0]
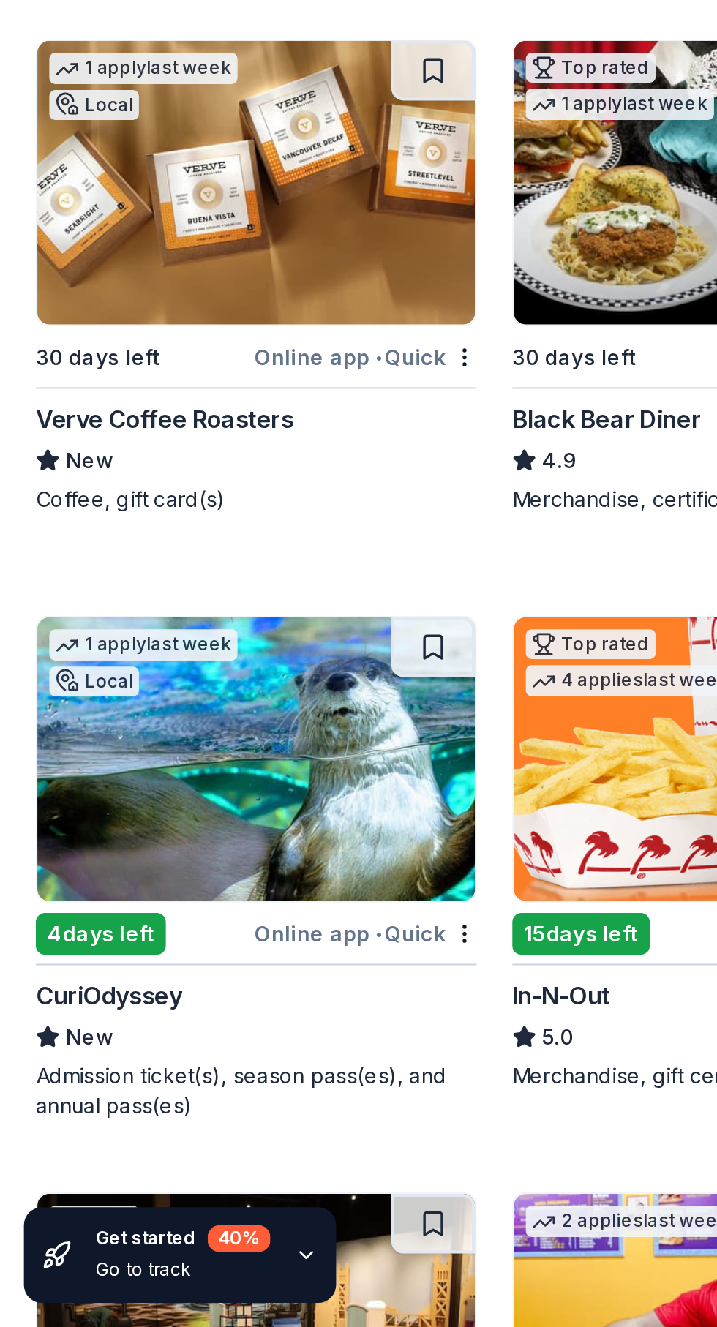
click at [127, 792] on img at bounding box center [125, 766] width 214 height 139
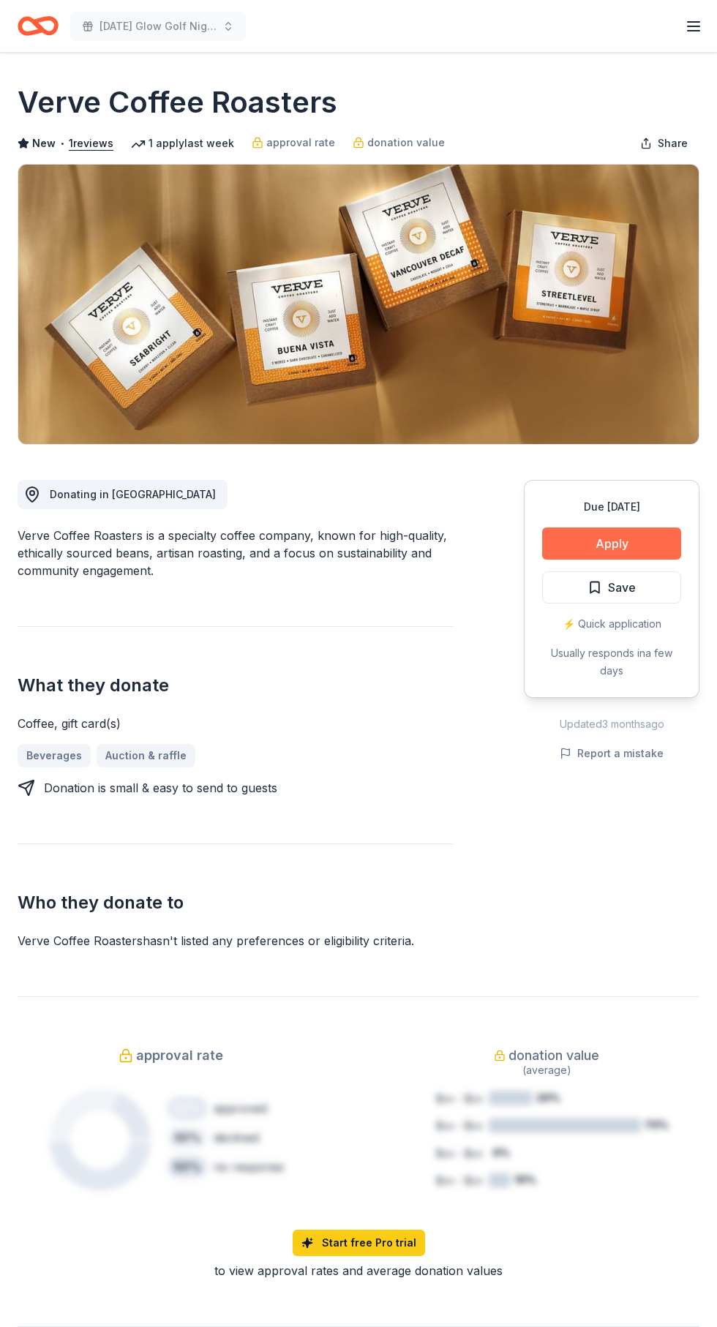
click at [611, 546] on button "Apply" at bounding box center [611, 543] width 139 height 32
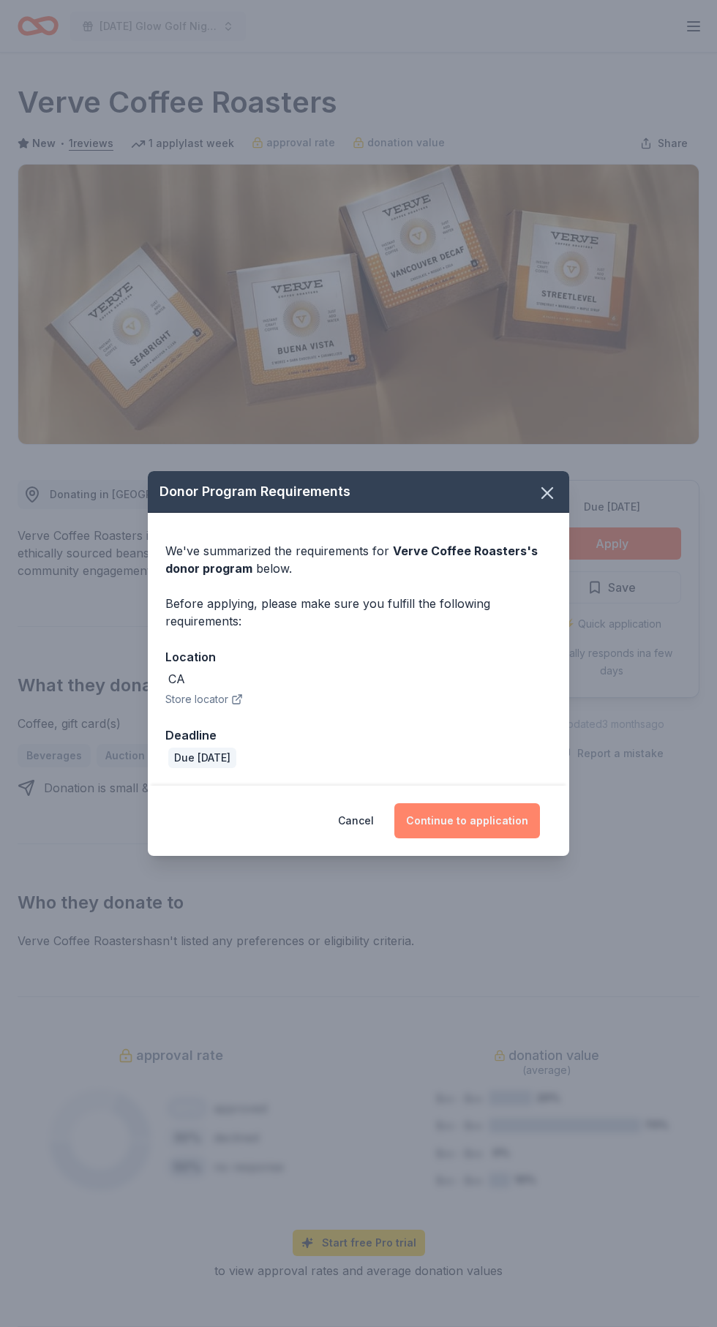
click at [480, 817] on button "Continue to application" at bounding box center [467, 820] width 146 height 35
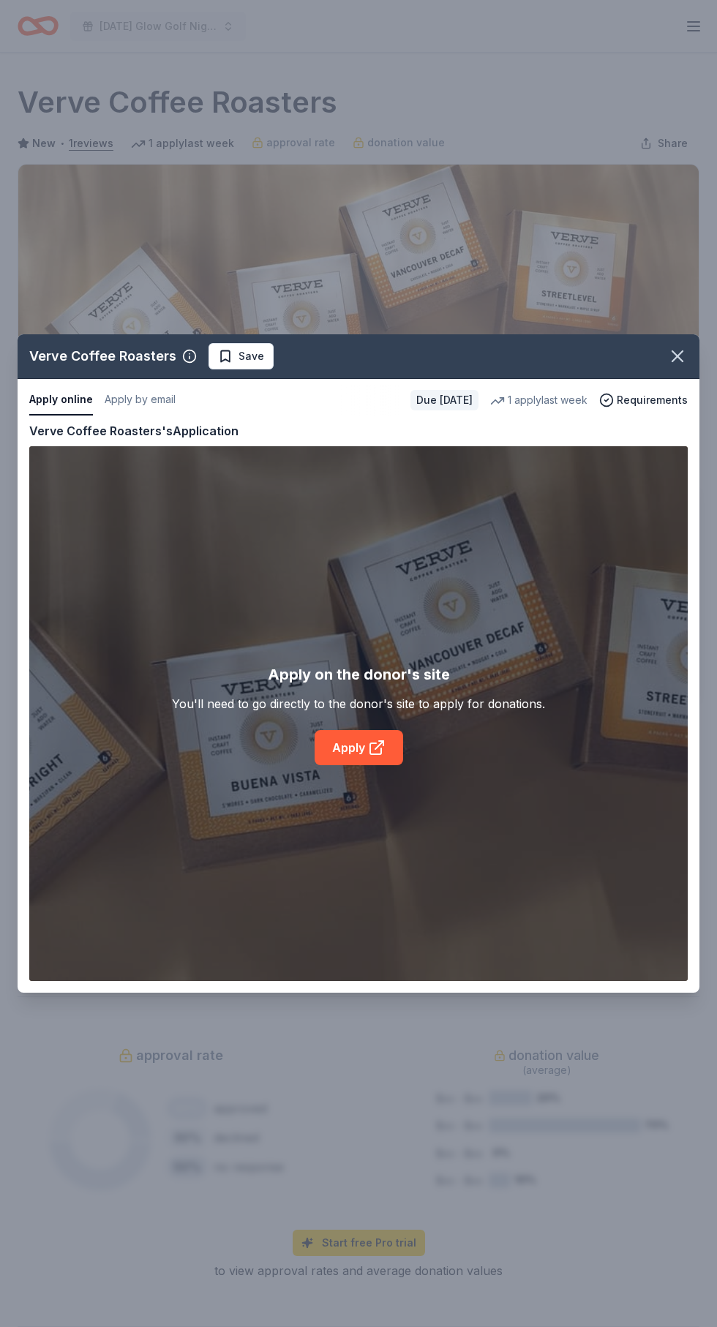
click at [358, 726] on div "Verve Coffee Roasters Save Apply online Apply by email Due in 30 days 1 apply l…" at bounding box center [359, 663] width 682 height 658
click at [677, 356] on icon "button" at bounding box center [677, 356] width 10 height 10
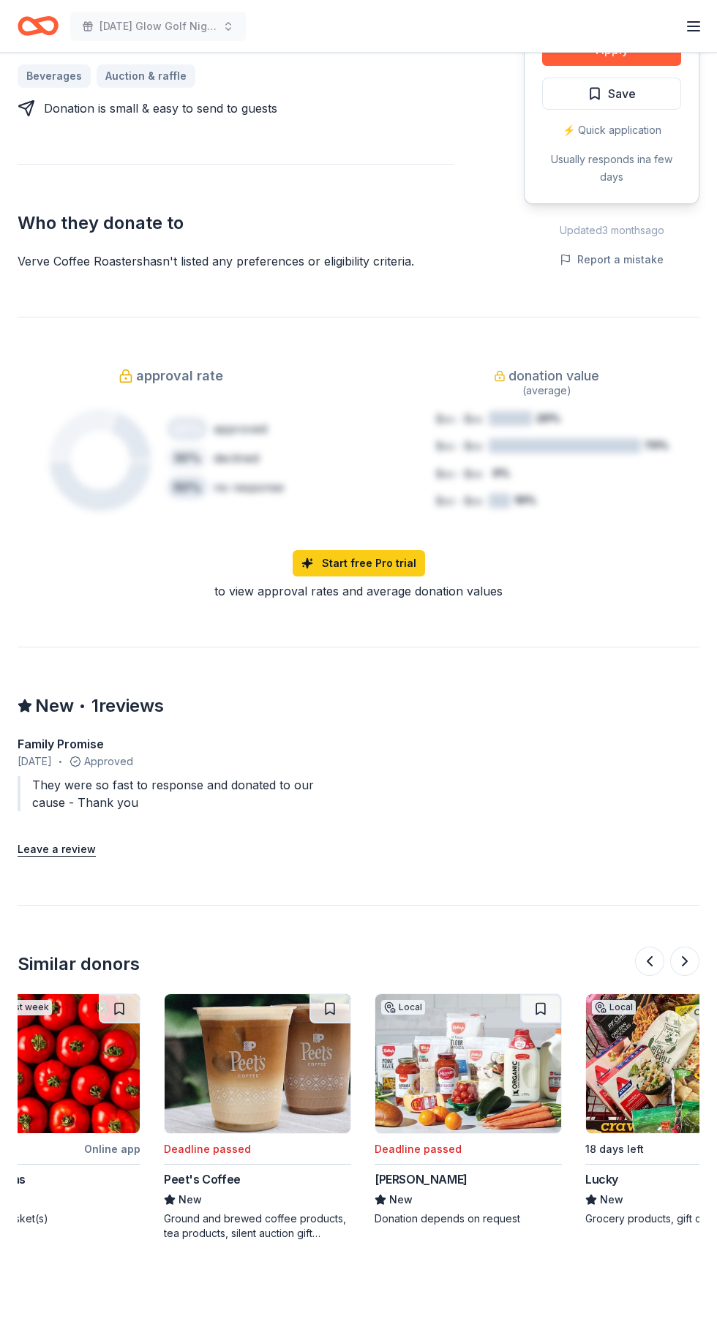
scroll to position [0, 312]
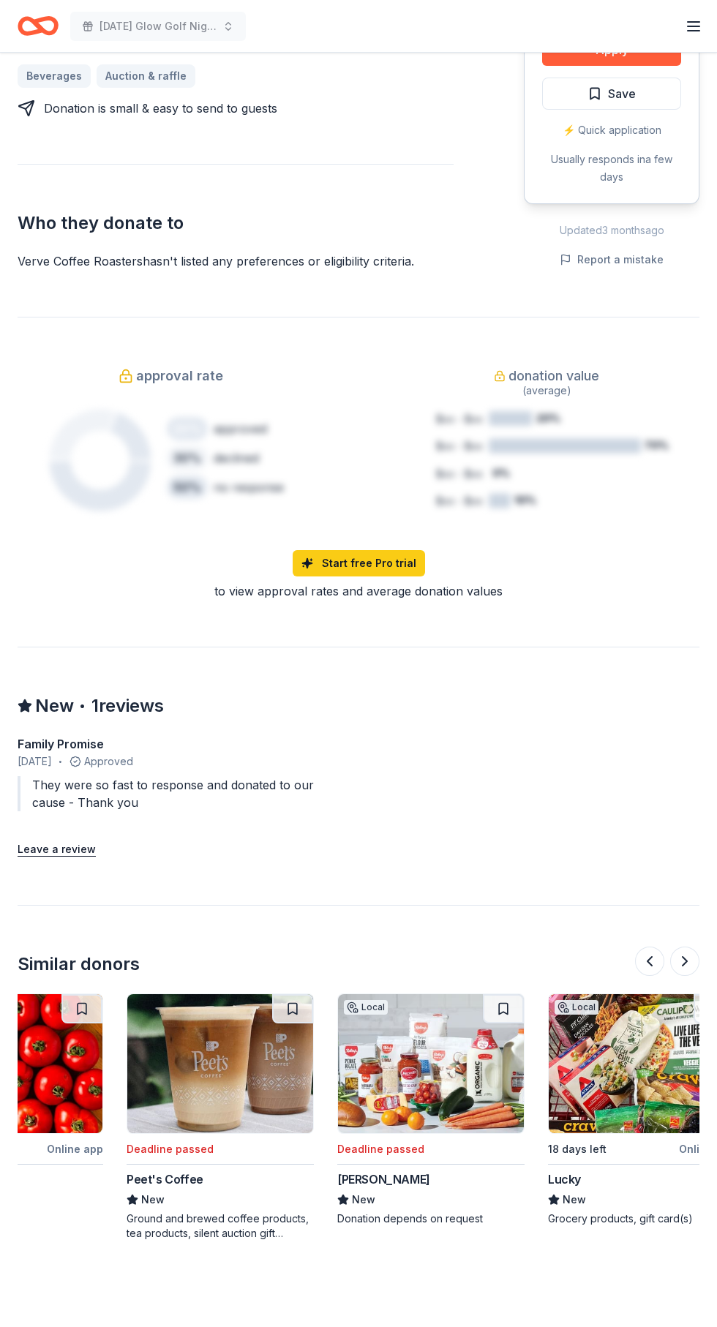
click at [445, 1072] on img at bounding box center [431, 1063] width 186 height 139
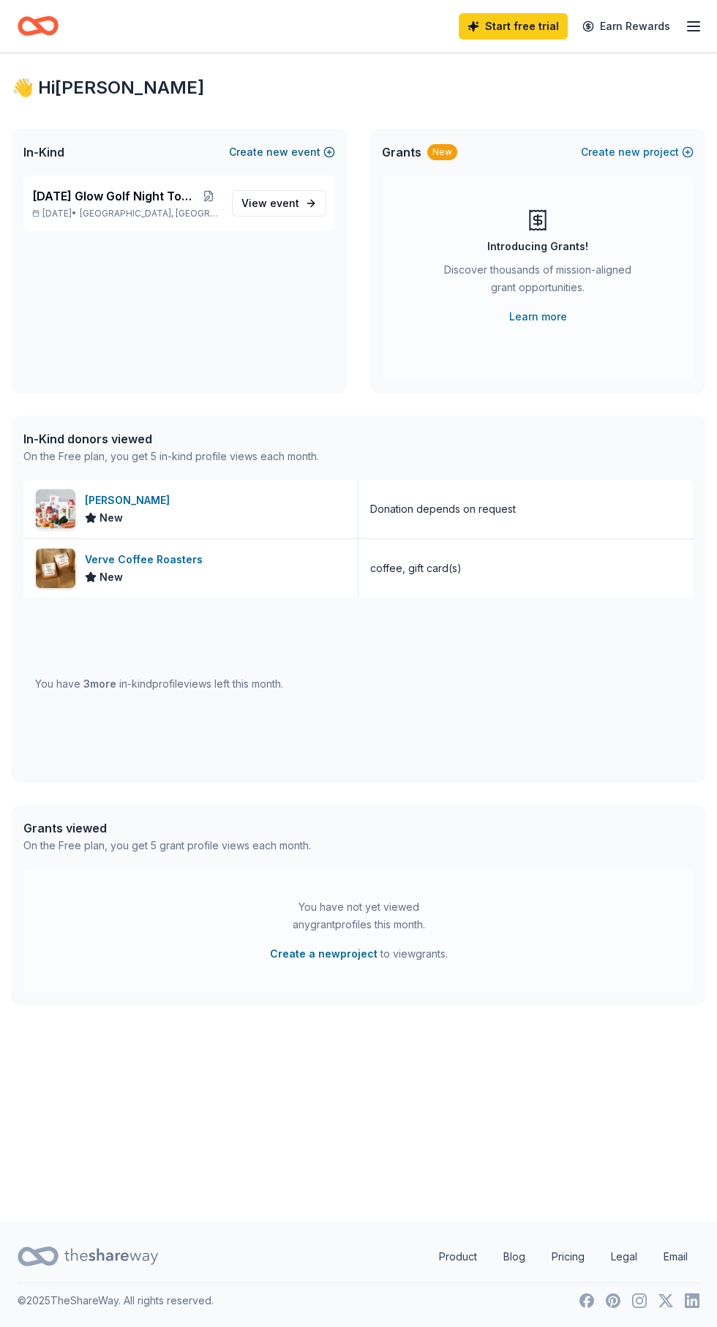
click at [299, 151] on button "Create new event" at bounding box center [282, 152] width 106 height 18
